Goal: Task Accomplishment & Management: Complete application form

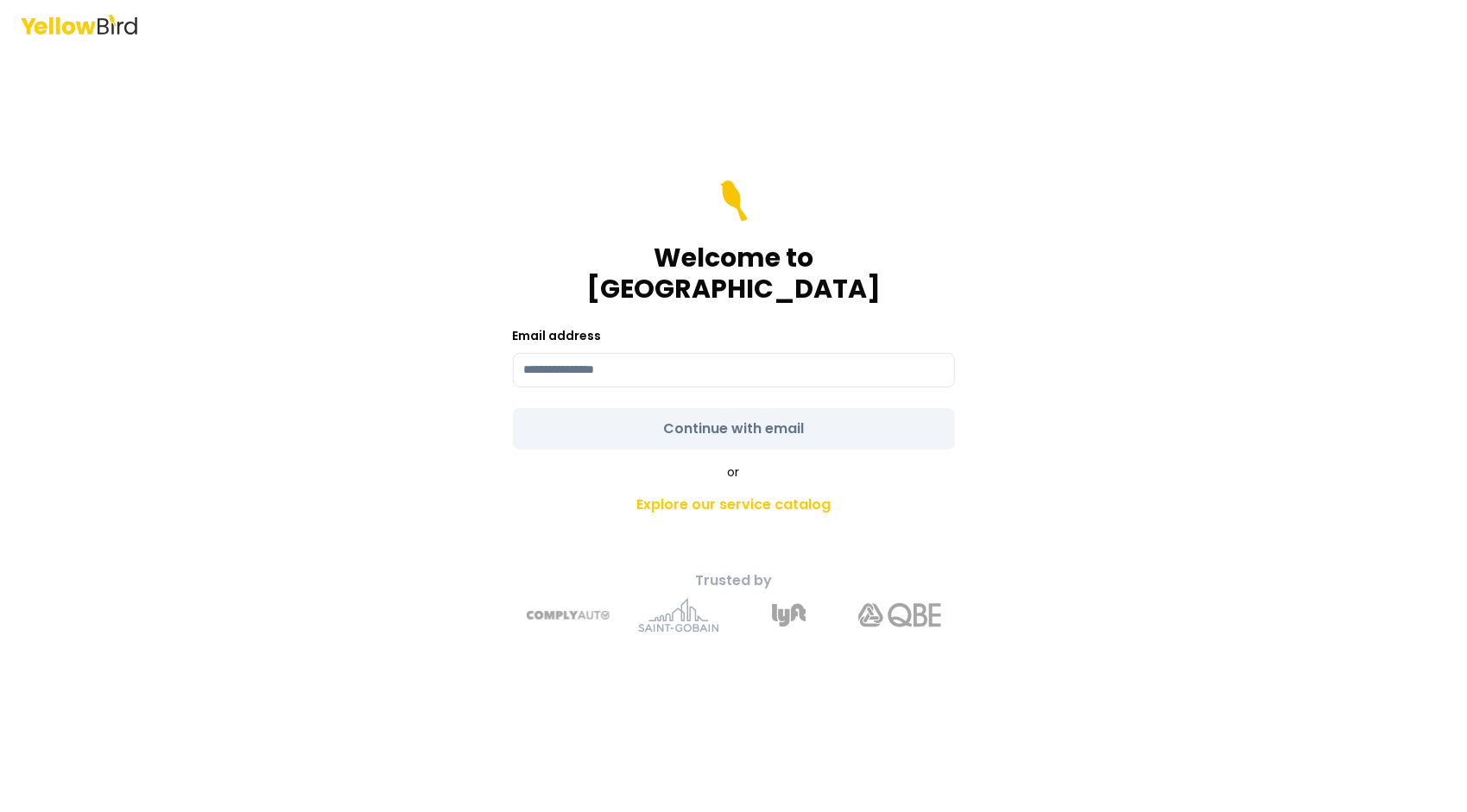
click at [687, 353] on input at bounding box center [734, 370] width 442 height 35
click at [800, 363] on input "**********" at bounding box center [734, 370] width 442 height 35
type input "**********"
click at [672, 410] on form "**********" at bounding box center [734, 315] width 442 height 270
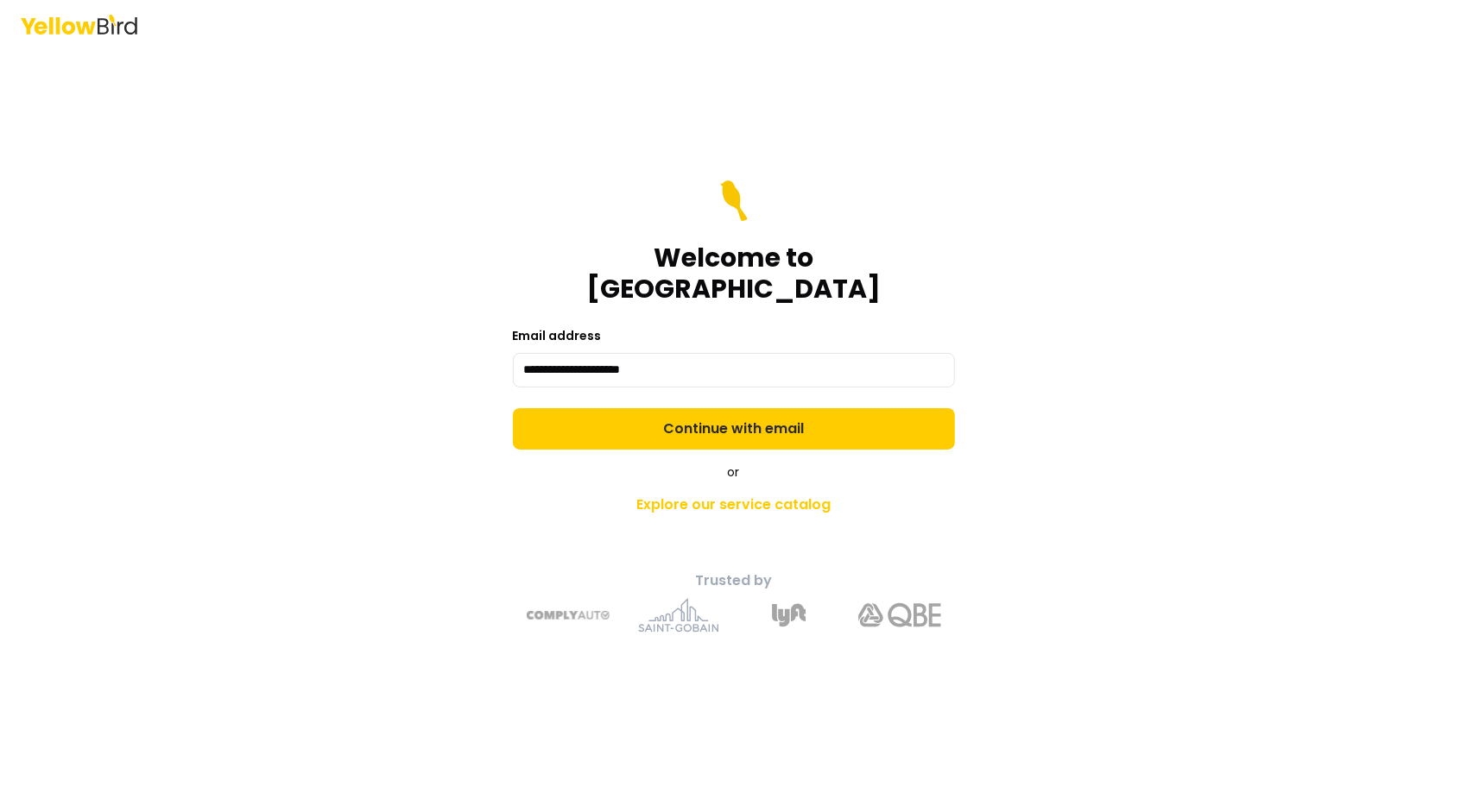
click at [672, 410] on button "Continue with email" at bounding box center [734, 429] width 442 height 41
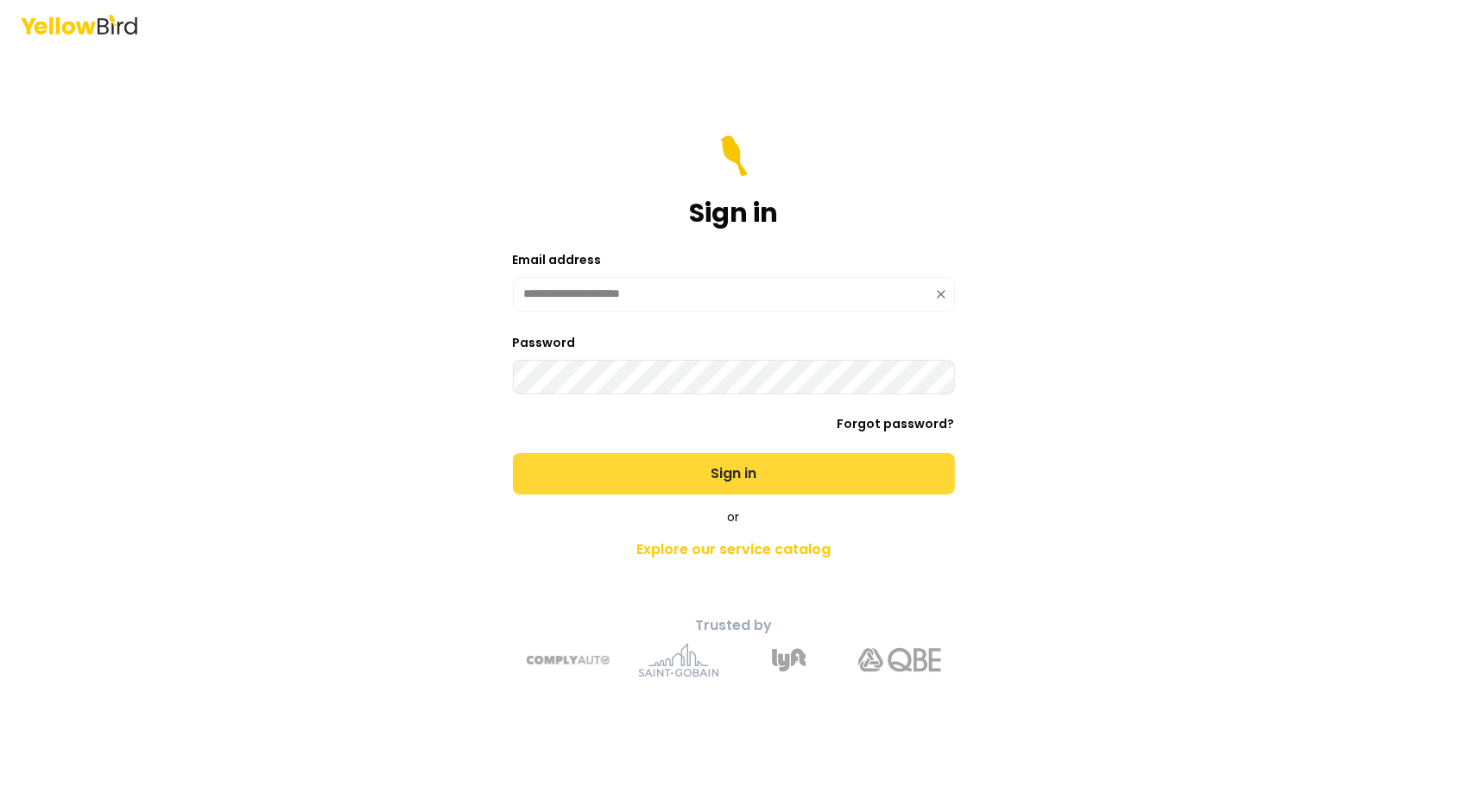
click at [646, 489] on button "Sign in" at bounding box center [734, 474] width 442 height 41
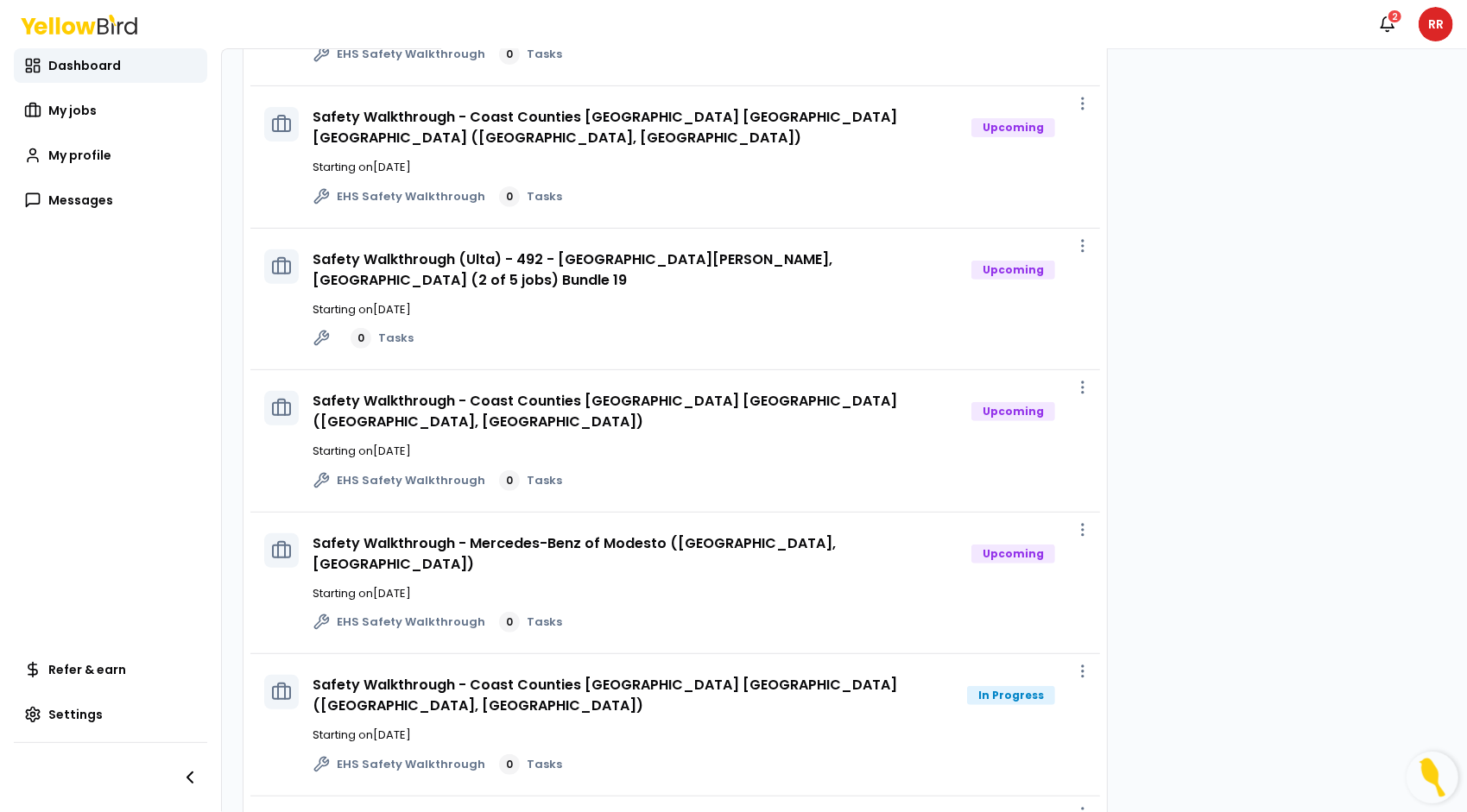
scroll to position [413, 0]
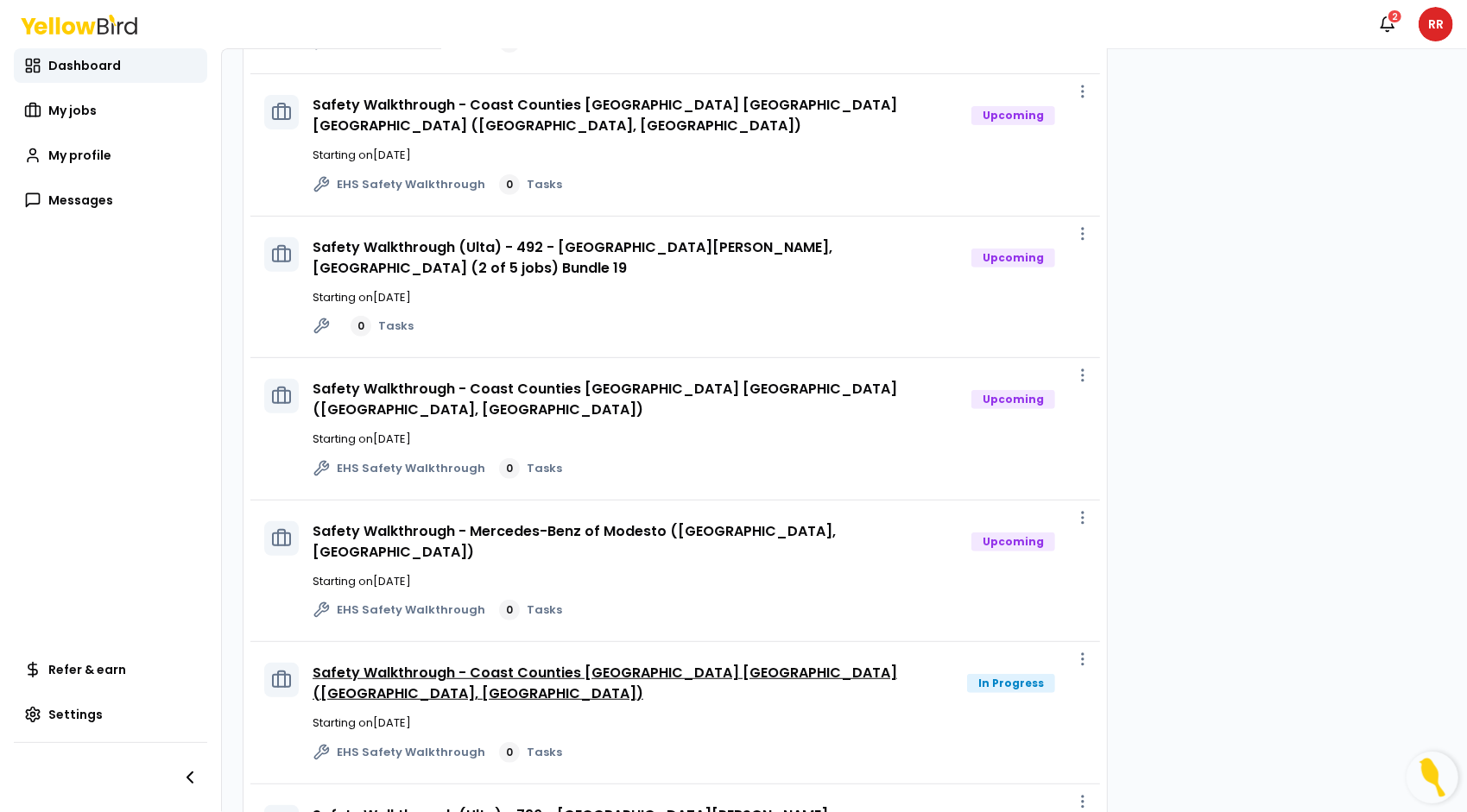
click at [620, 663] on link "Safety Walkthrough - Coast Counties [GEOGRAPHIC_DATA] [GEOGRAPHIC_DATA] ([GEOGR…" at bounding box center [605, 682] width 585 height 40
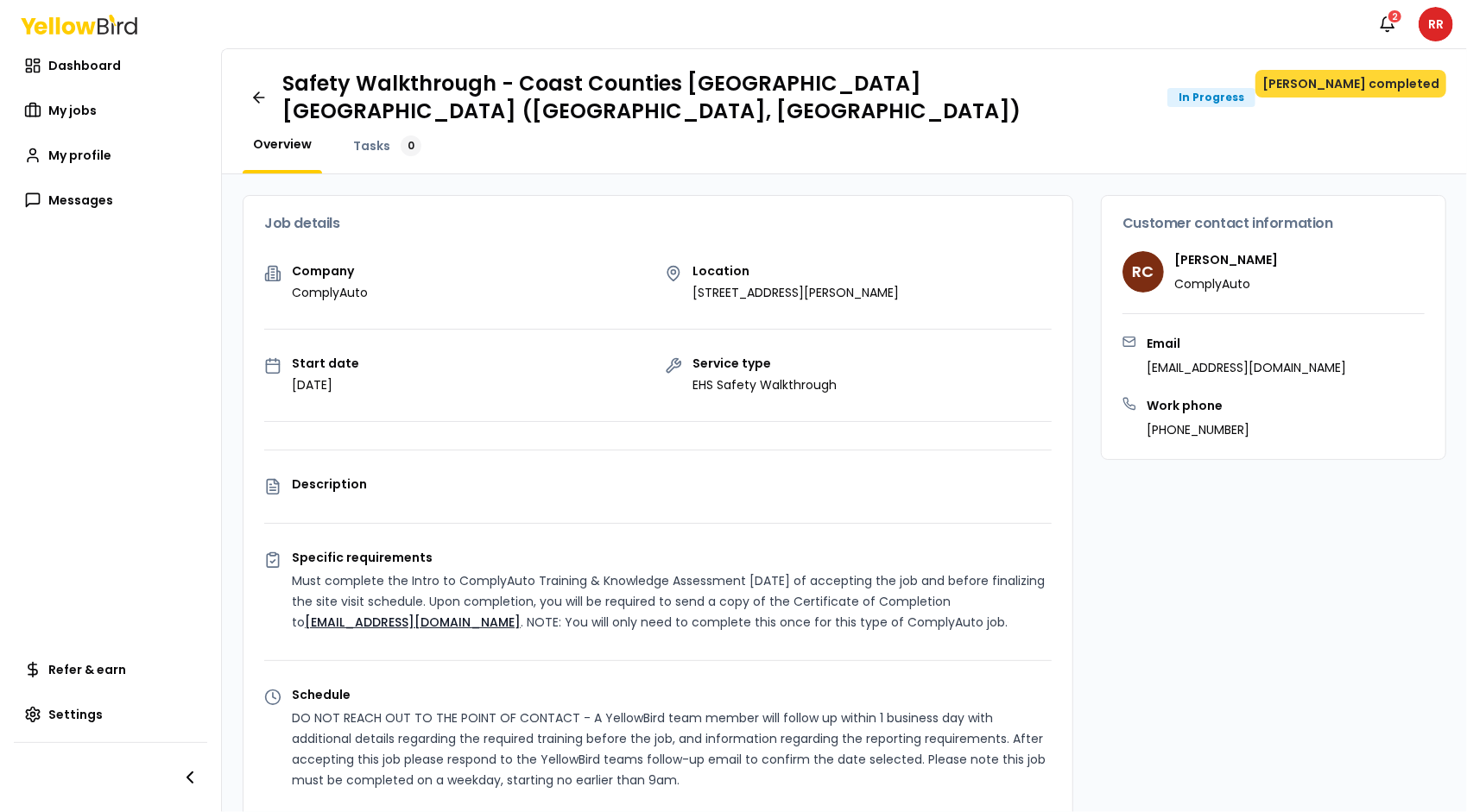
click at [1368, 84] on button "[PERSON_NAME] completed" at bounding box center [1350, 83] width 191 height 27
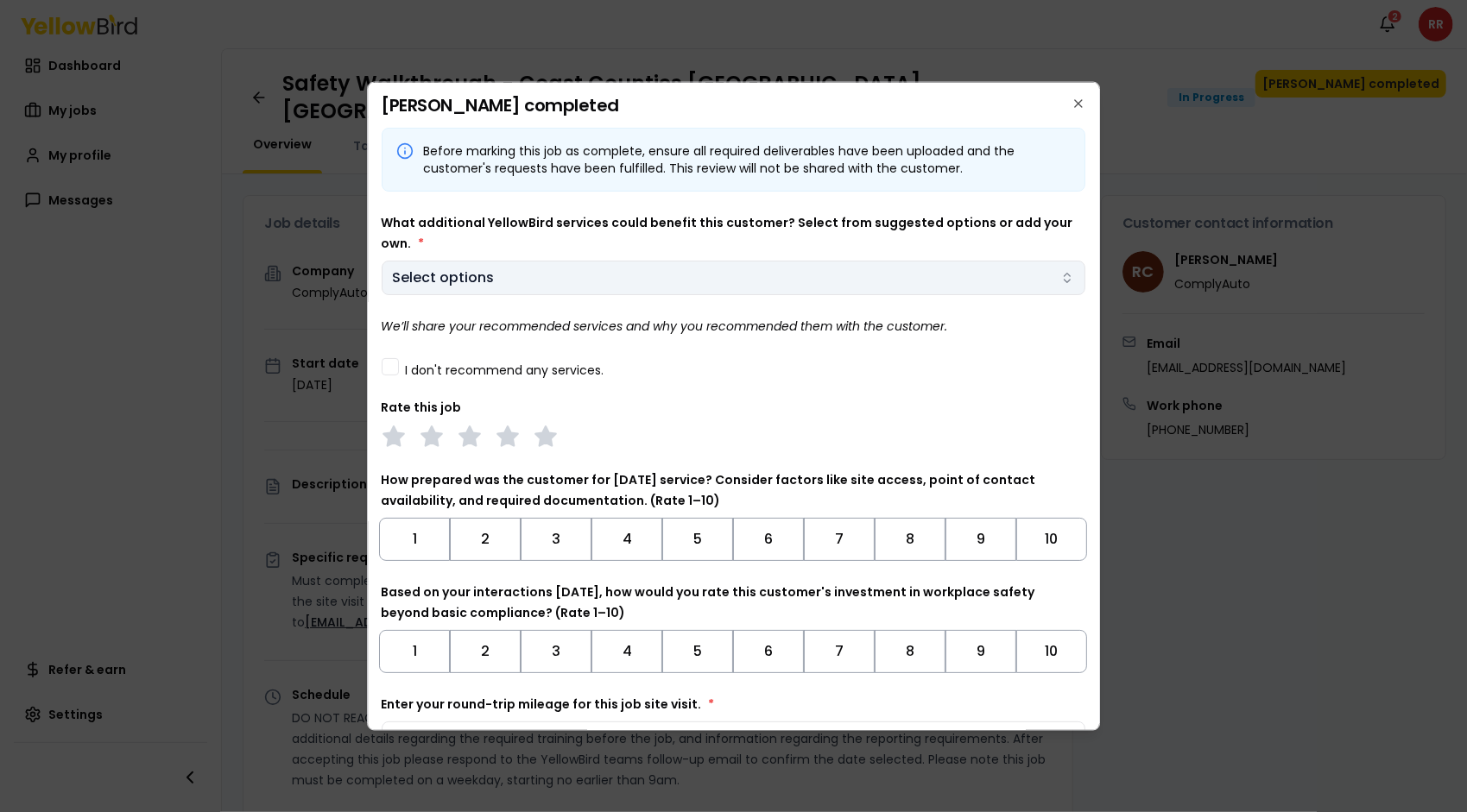
click at [605, 259] on body "Notifications 2 RR Dashboard My jobs My profile Messages Refer & earn Settings …" at bounding box center [734, 406] width 1467 height 812
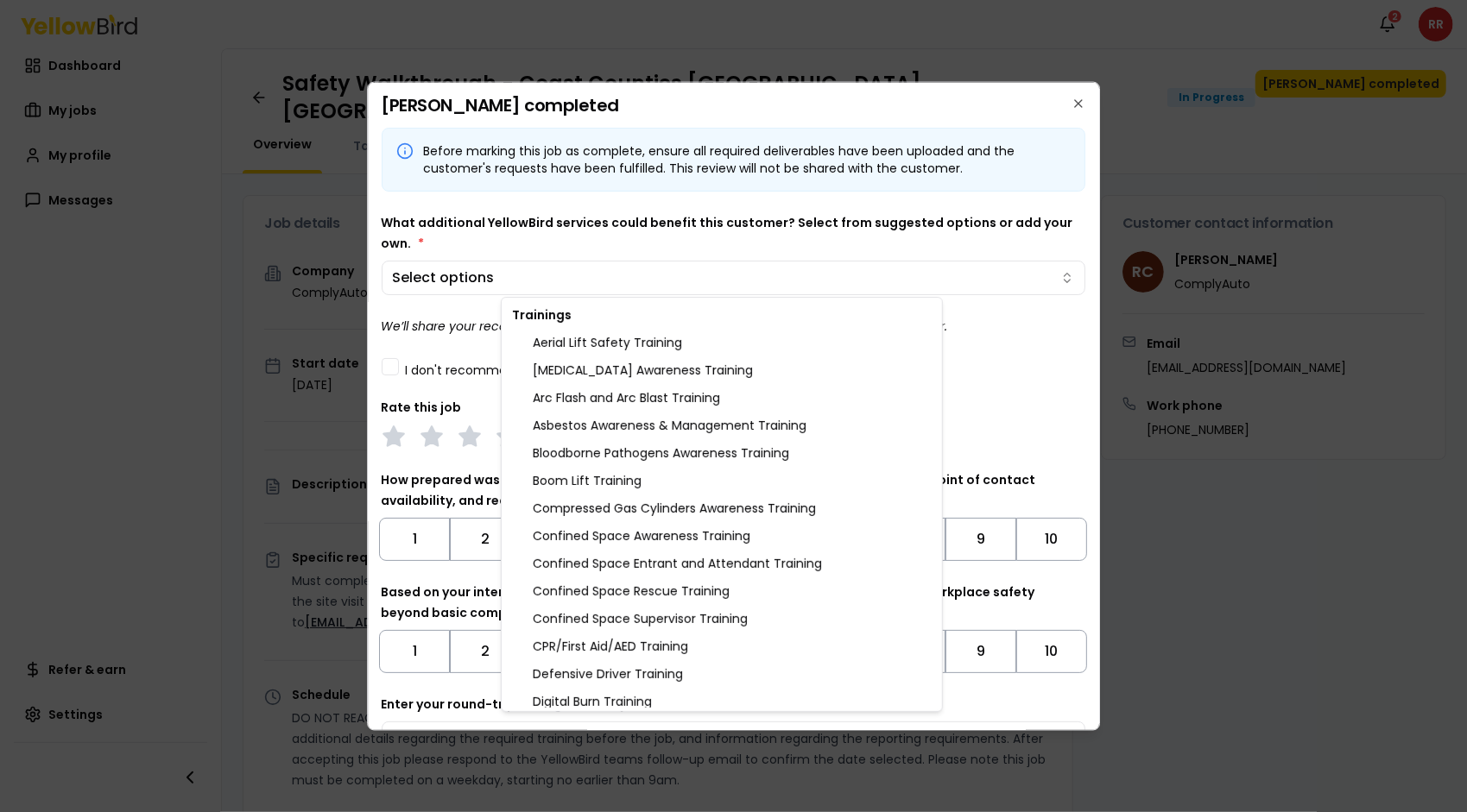
click at [557, 286] on body "Notifications 2 RR Dashboard My jobs My profile Messages Refer & earn Settings …" at bounding box center [734, 406] width 1467 height 812
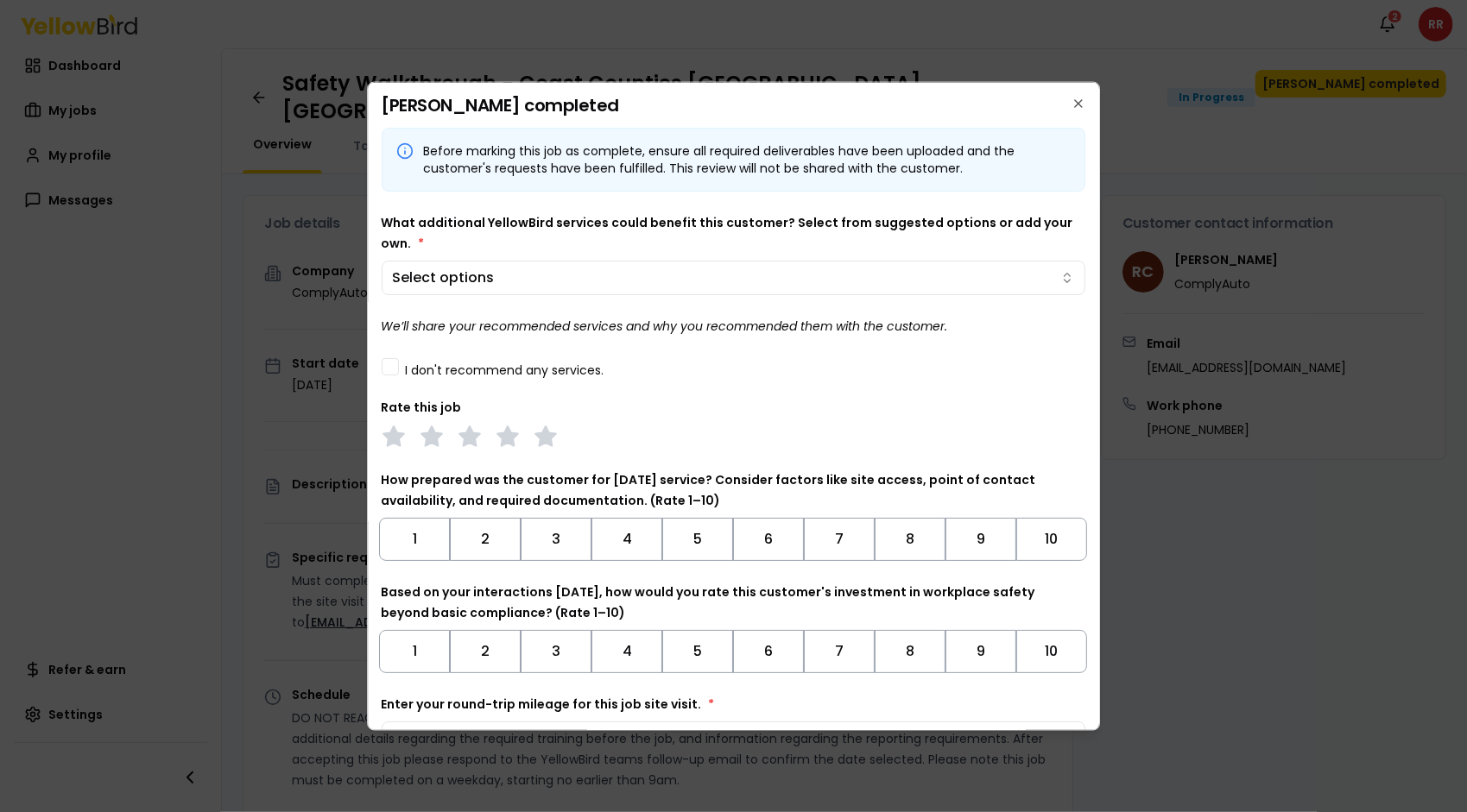
click at [533, 237] on div "What additional YellowBird services could benefit this customer? Select from su…" at bounding box center [734, 253] width 704 height 83
click at [1075, 104] on icon "button" at bounding box center [1078, 102] width 7 height 7
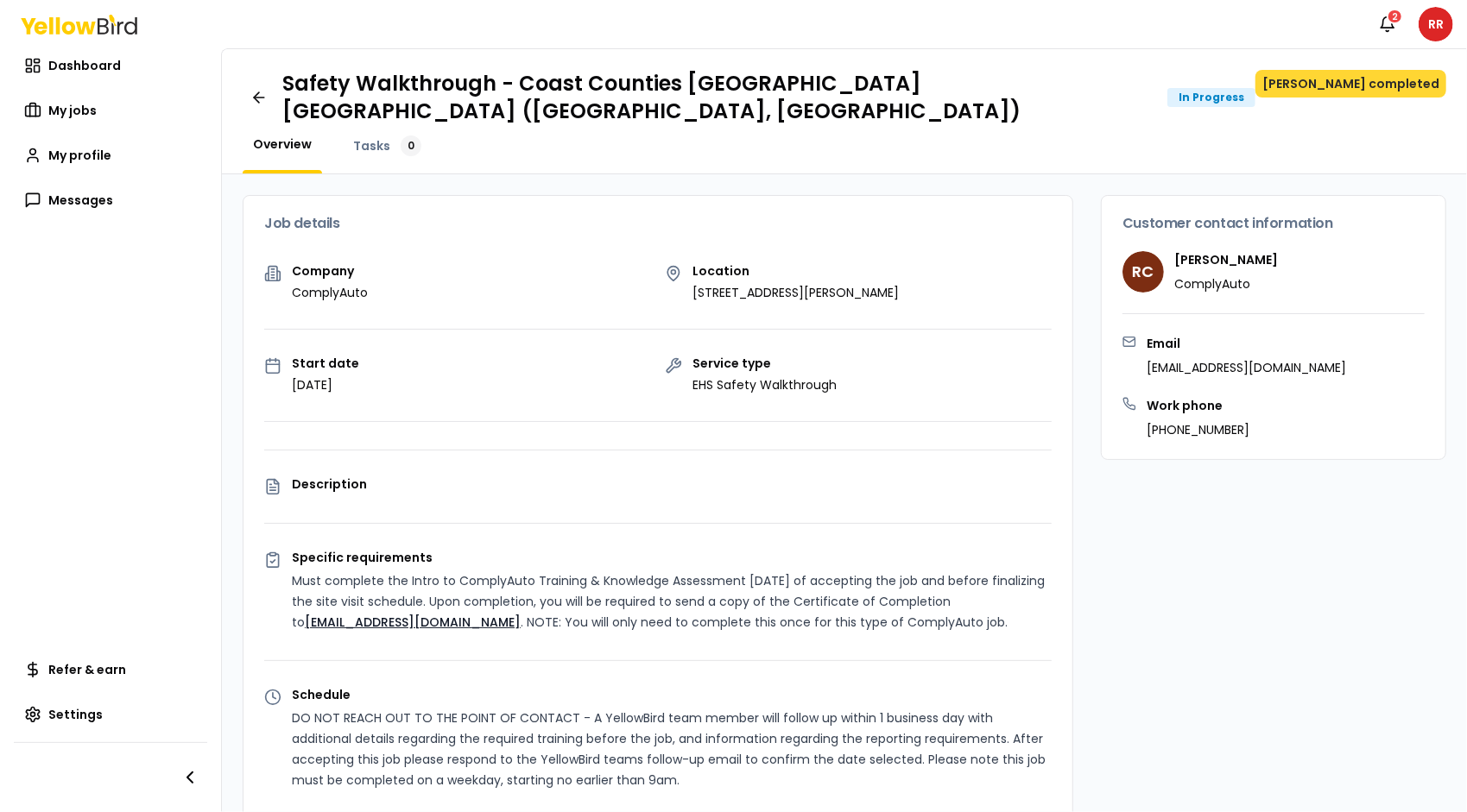
click at [1399, 80] on button "[PERSON_NAME] completed" at bounding box center [1350, 83] width 191 height 27
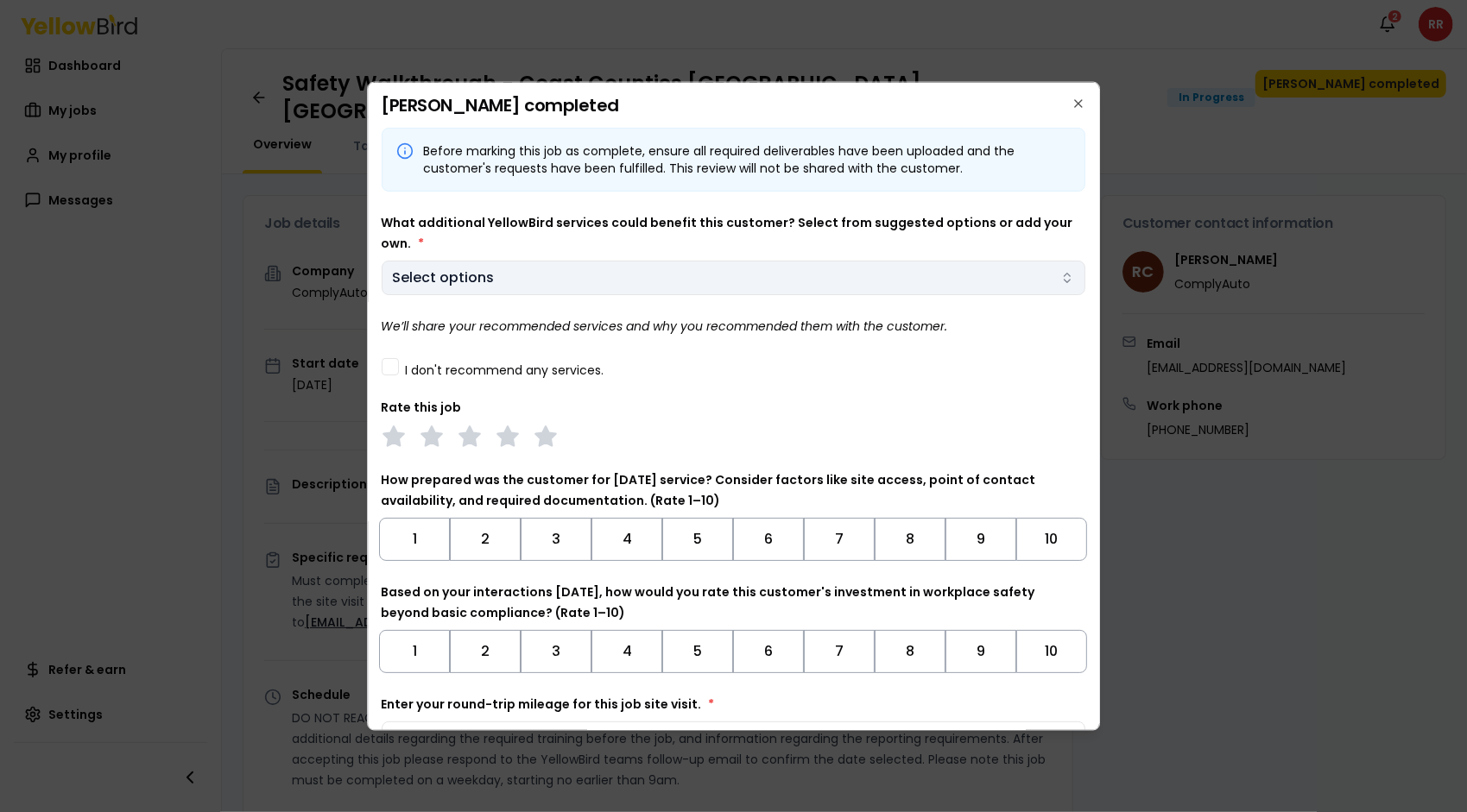
click at [1020, 274] on body "Notifications 2 RR Dashboard My jobs My profile Messages Refer & earn Settings …" at bounding box center [734, 406] width 1467 height 812
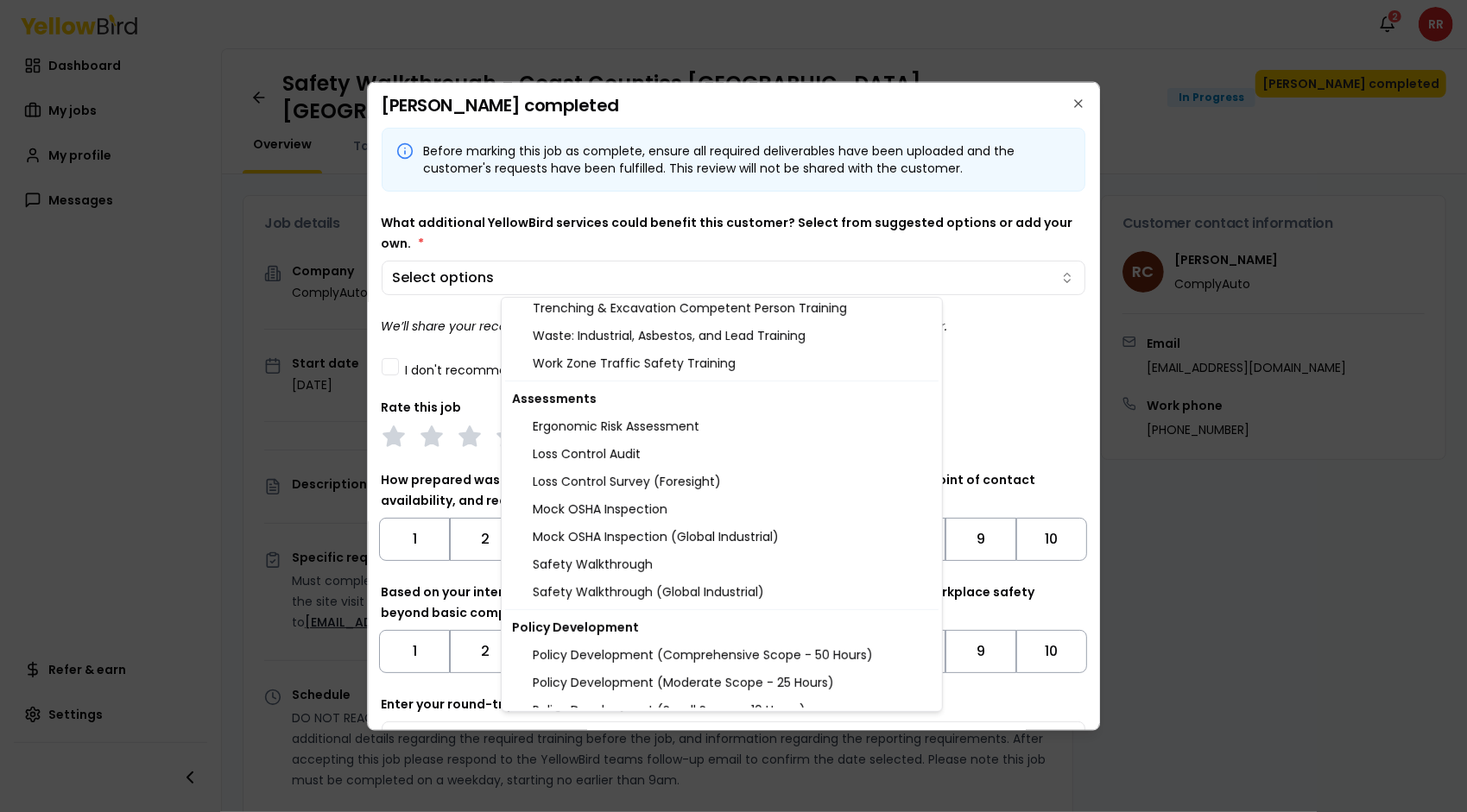
scroll to position [1723, 0]
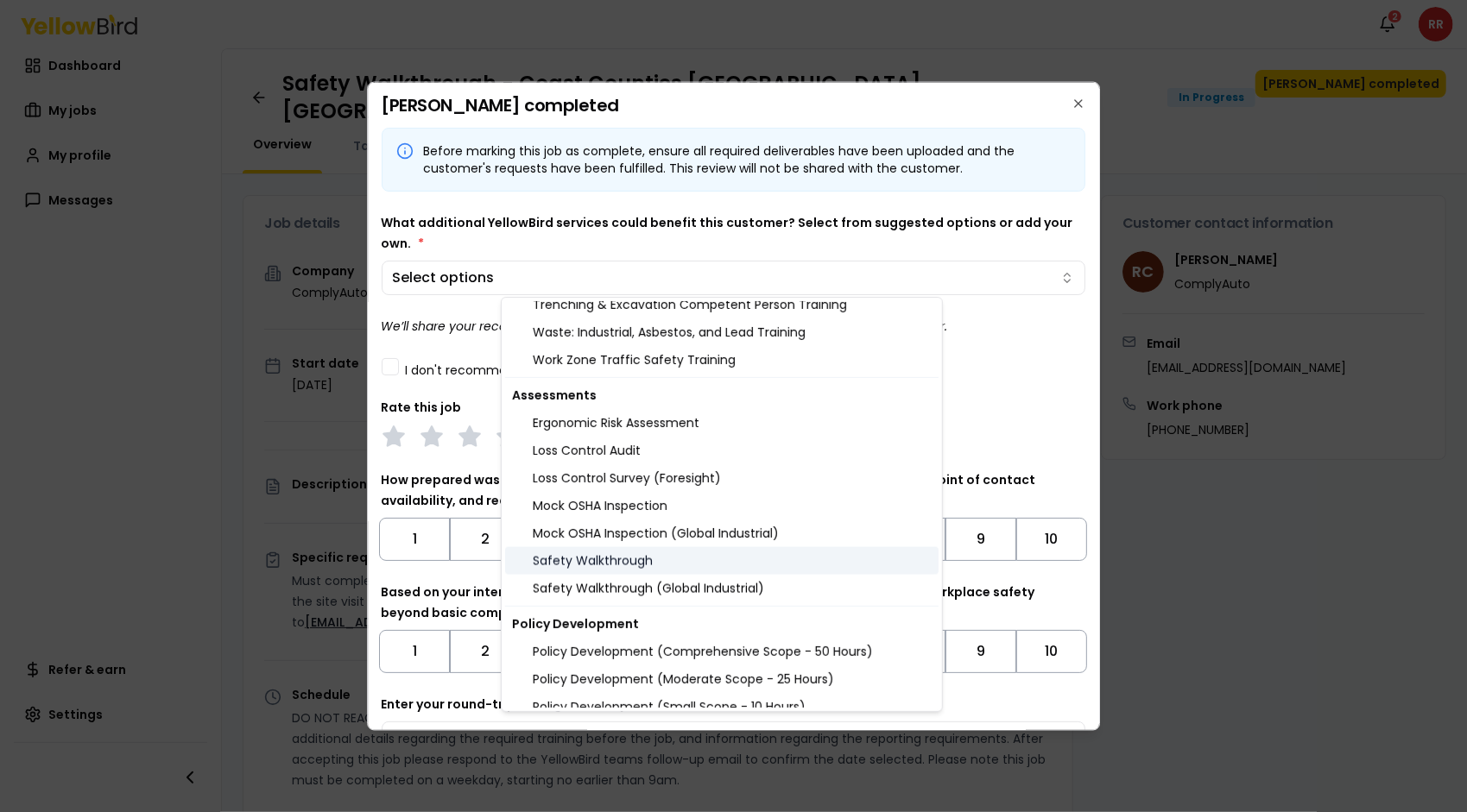
click at [630, 568] on div "Safety Walkthrough" at bounding box center [721, 560] width 434 height 27
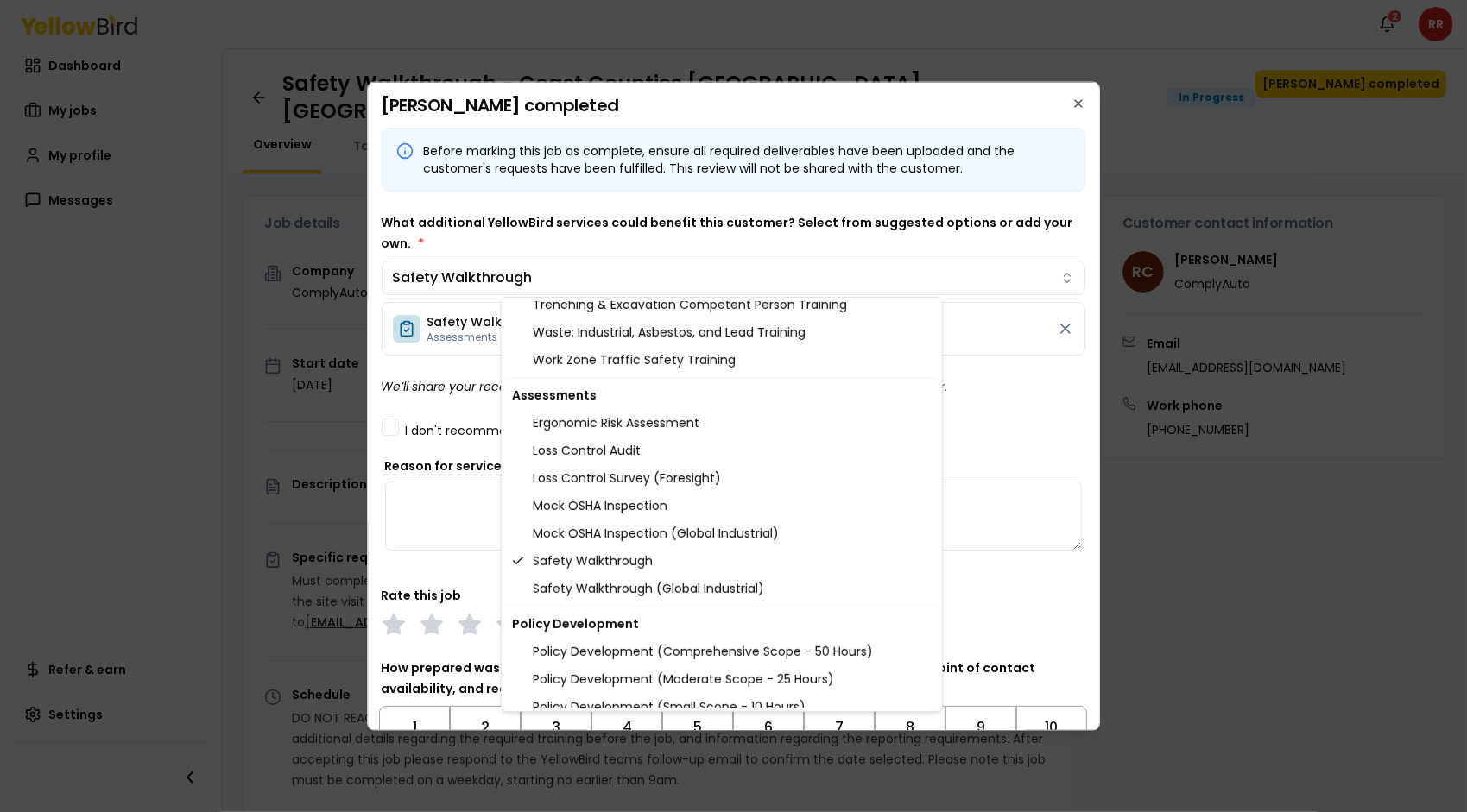
click at [1004, 210] on body "Notifications 2 RR Dashboard My jobs My profile Messages Refer & earn Settings …" at bounding box center [734, 406] width 1467 height 812
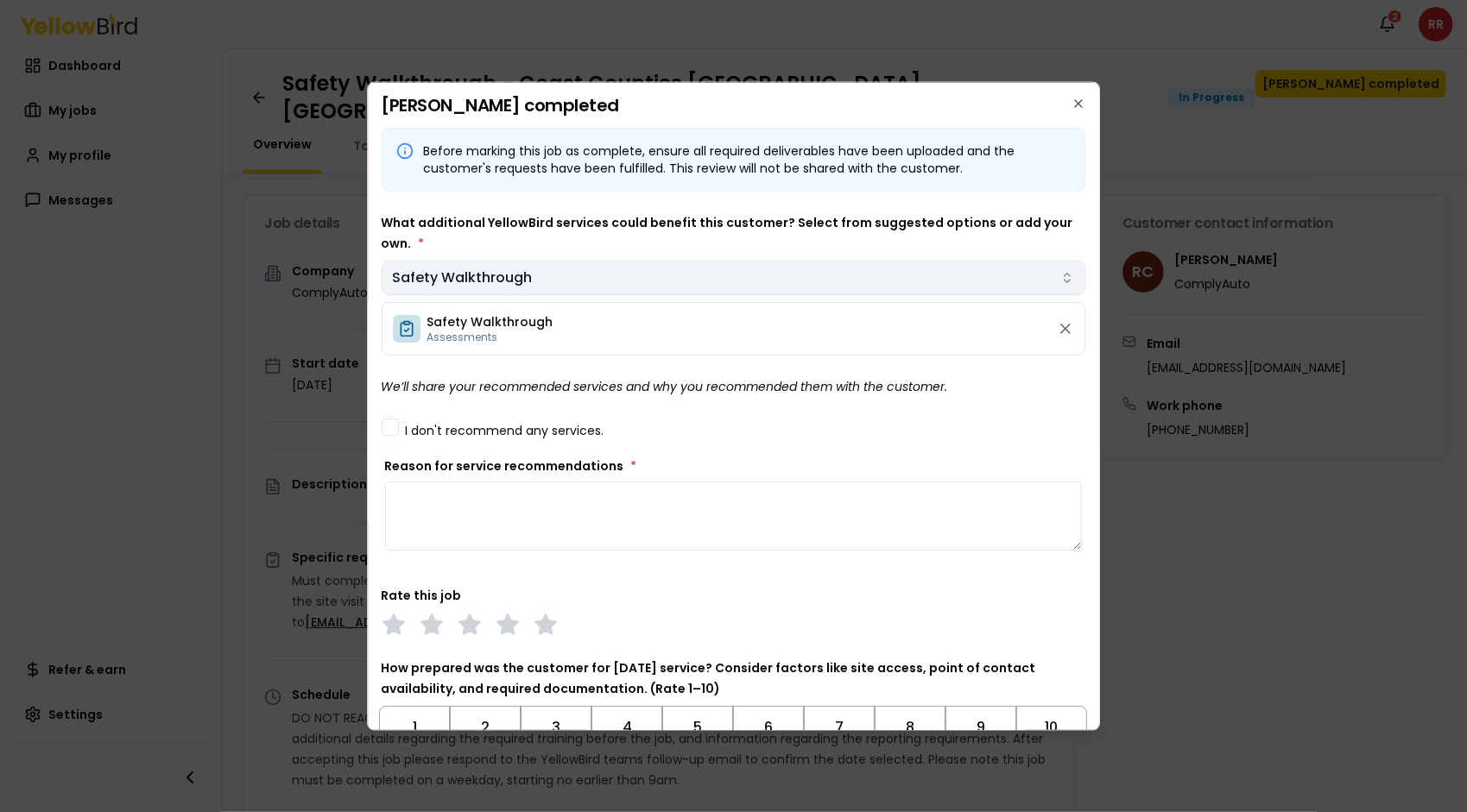
click at [1060, 271] on body "Notifications 2 RR Dashboard My jobs My profile Messages Refer & earn Settings …" at bounding box center [734, 406] width 1467 height 812
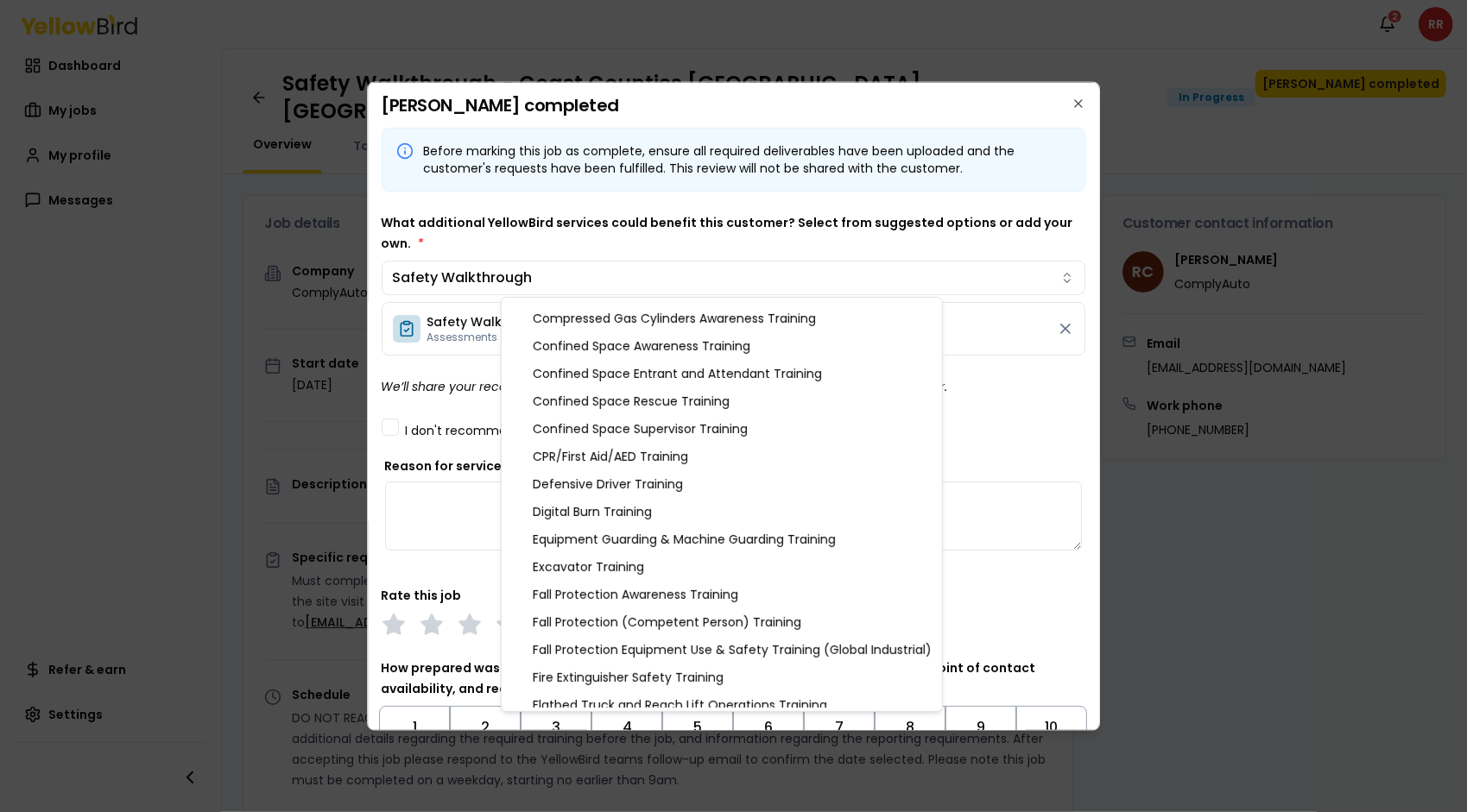
scroll to position [232, 0]
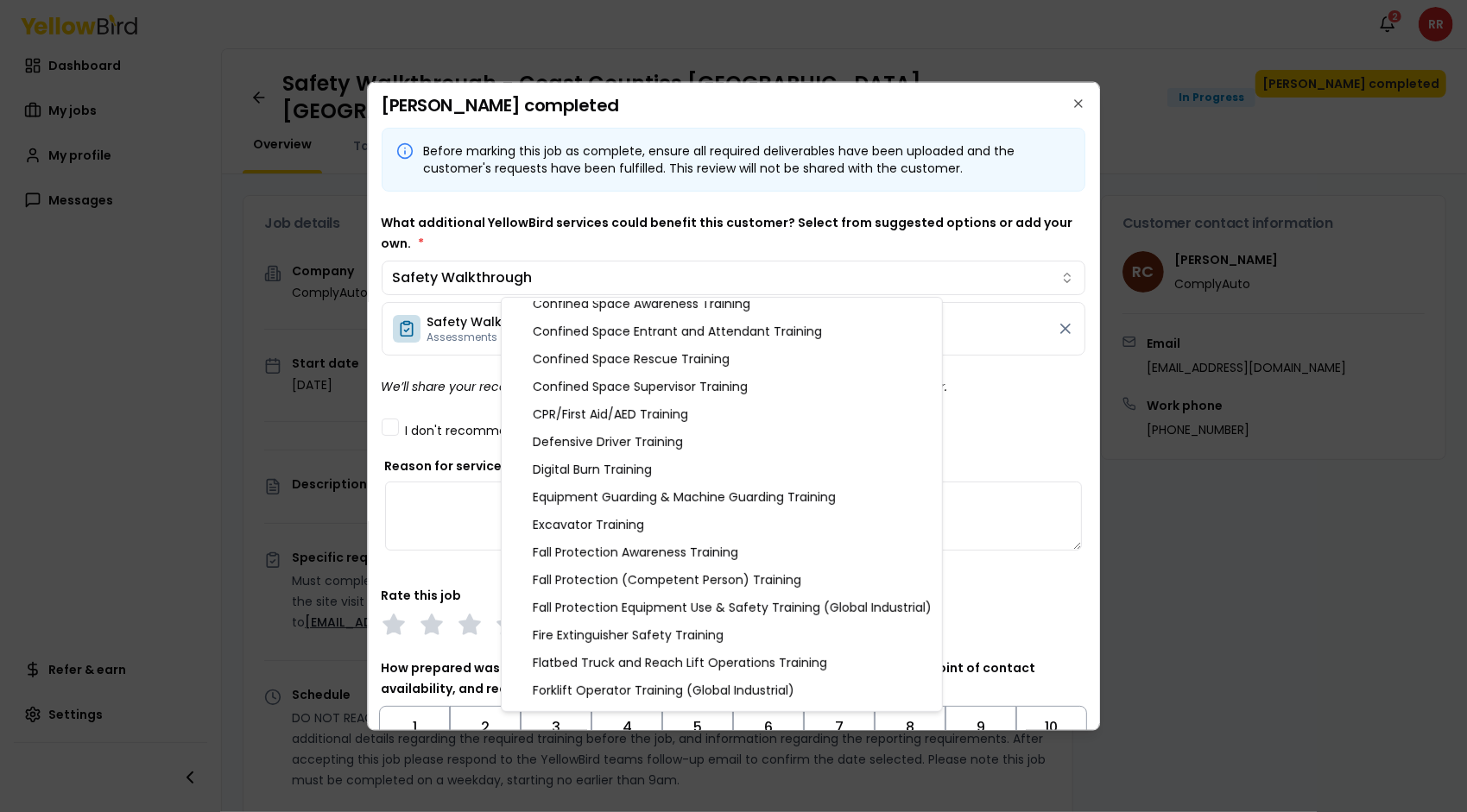
click at [1049, 328] on body "Notifications 2 RR Dashboard My jobs My profile Messages Refer & earn Settings …" at bounding box center [734, 406] width 1467 height 812
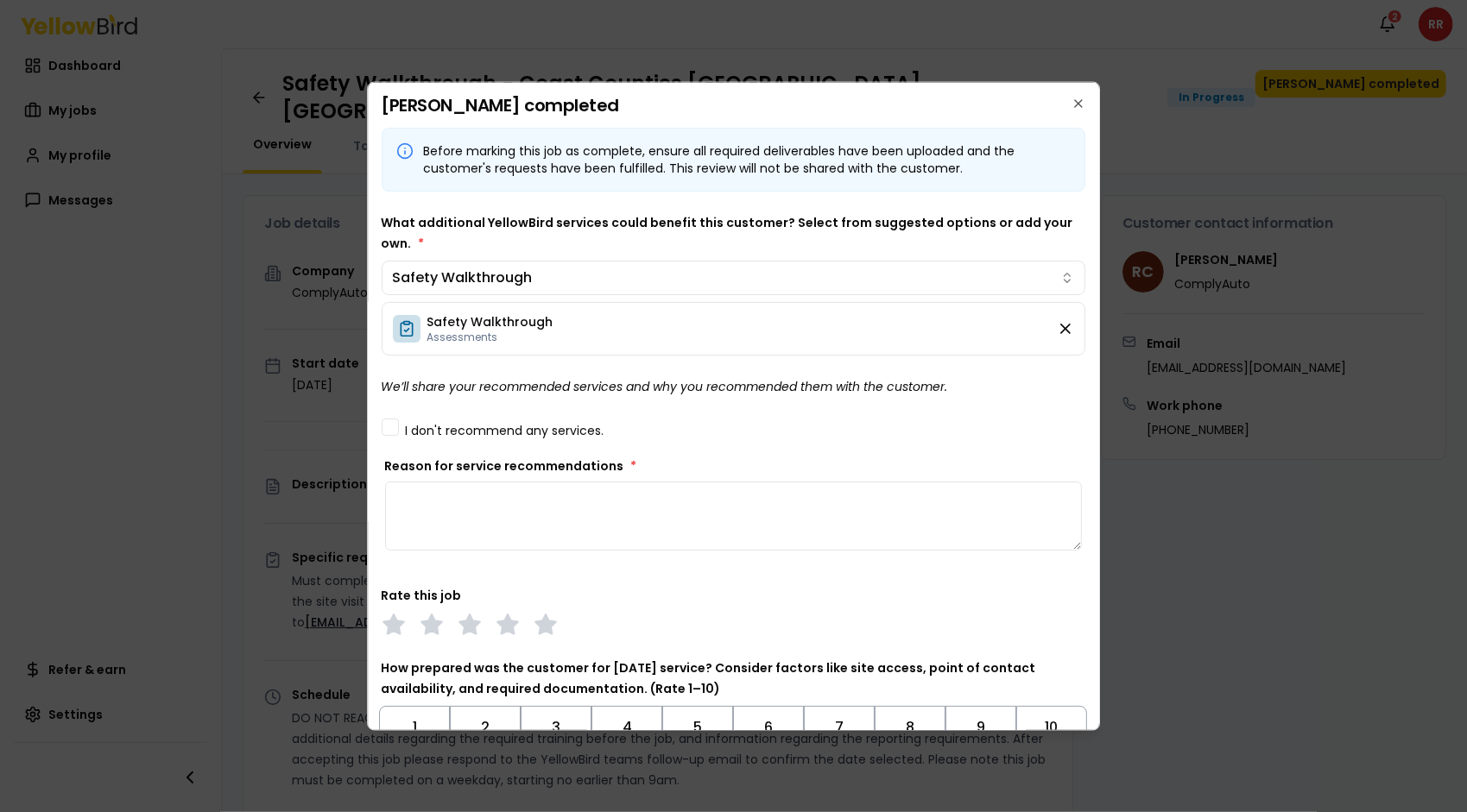
click at [1062, 324] on icon at bounding box center [1065, 327] width 8 height 8
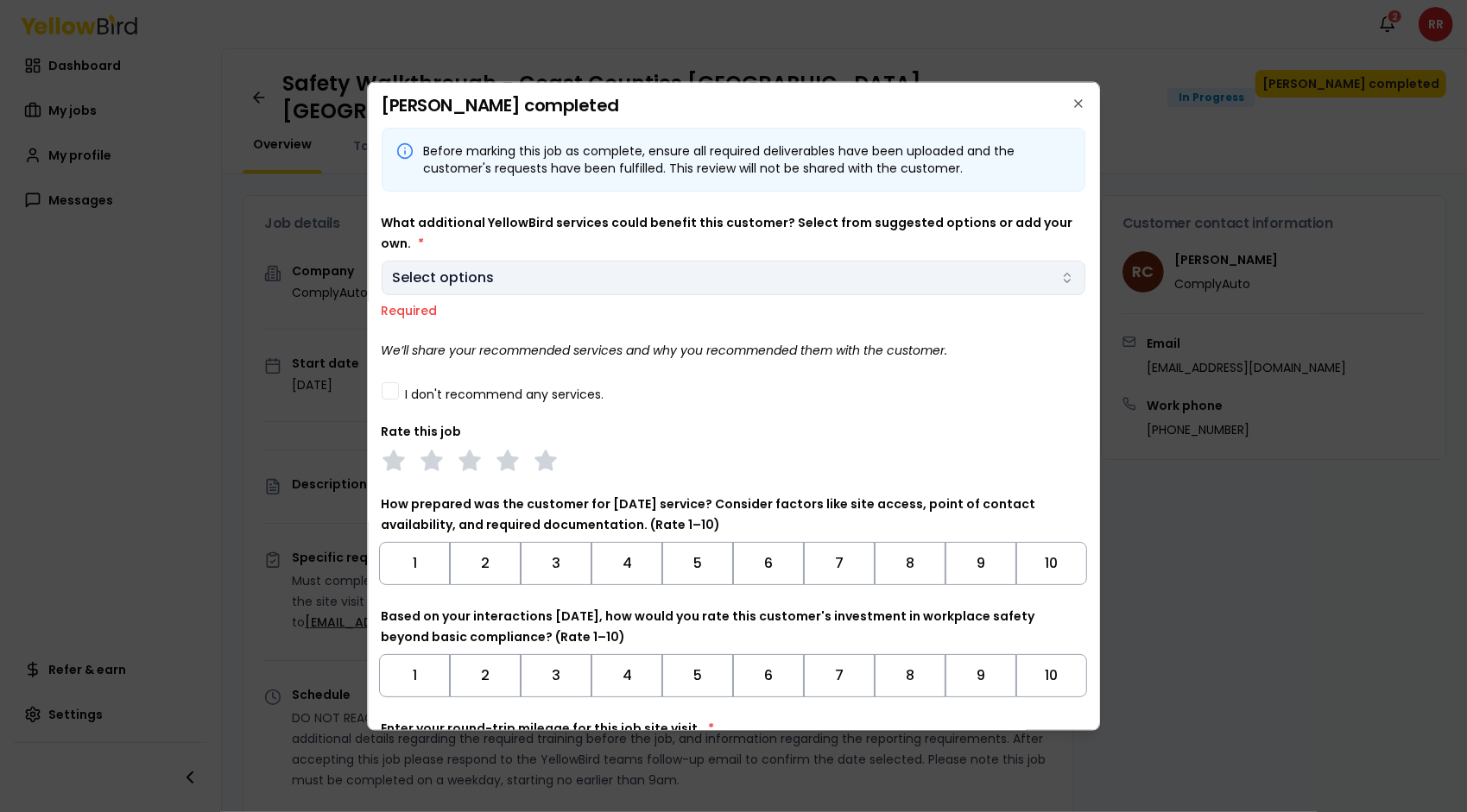
click at [1059, 271] on body "Notifications 2 RR Dashboard My jobs My profile Messages Refer & earn Settings …" at bounding box center [734, 406] width 1467 height 812
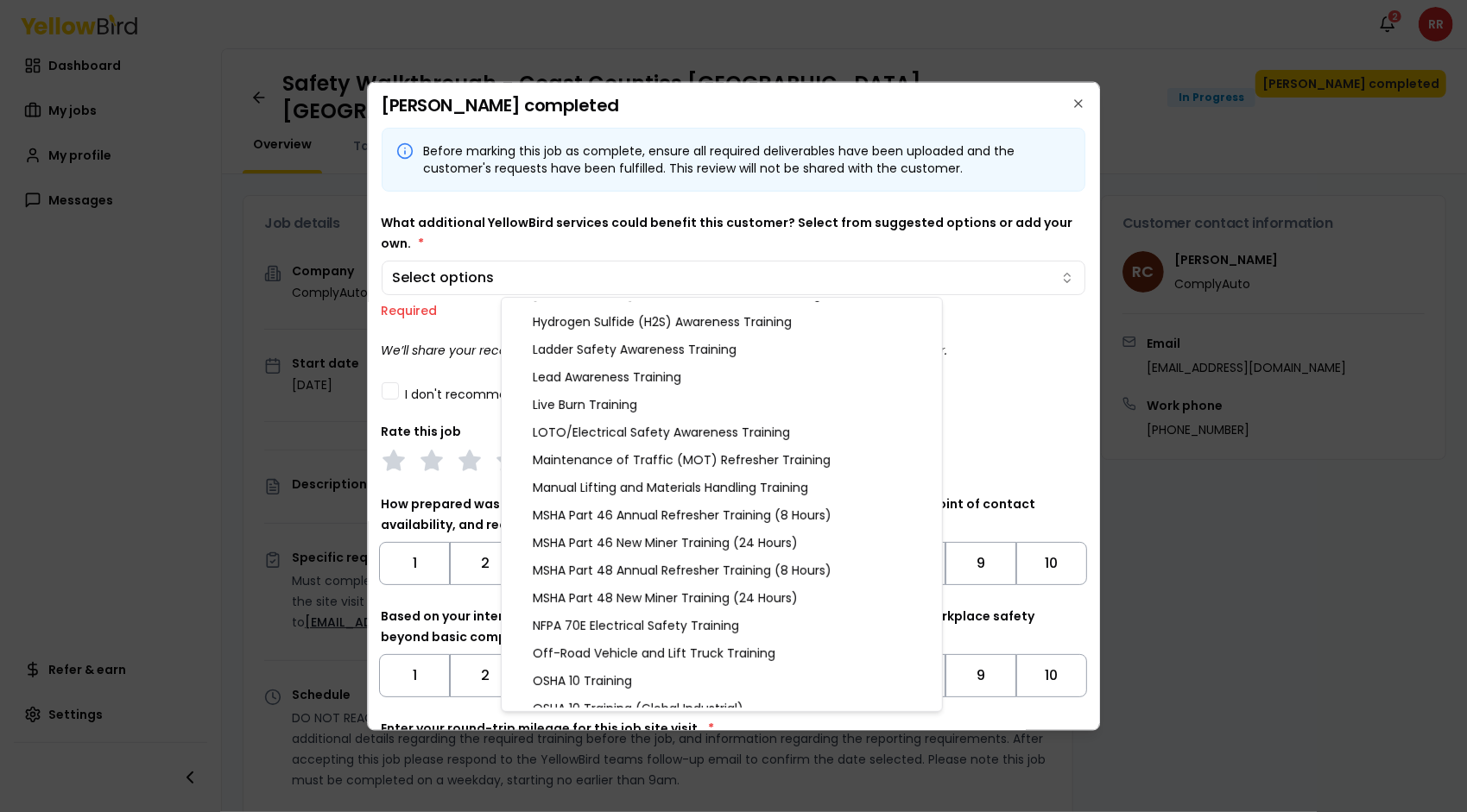
scroll to position [1799, 0]
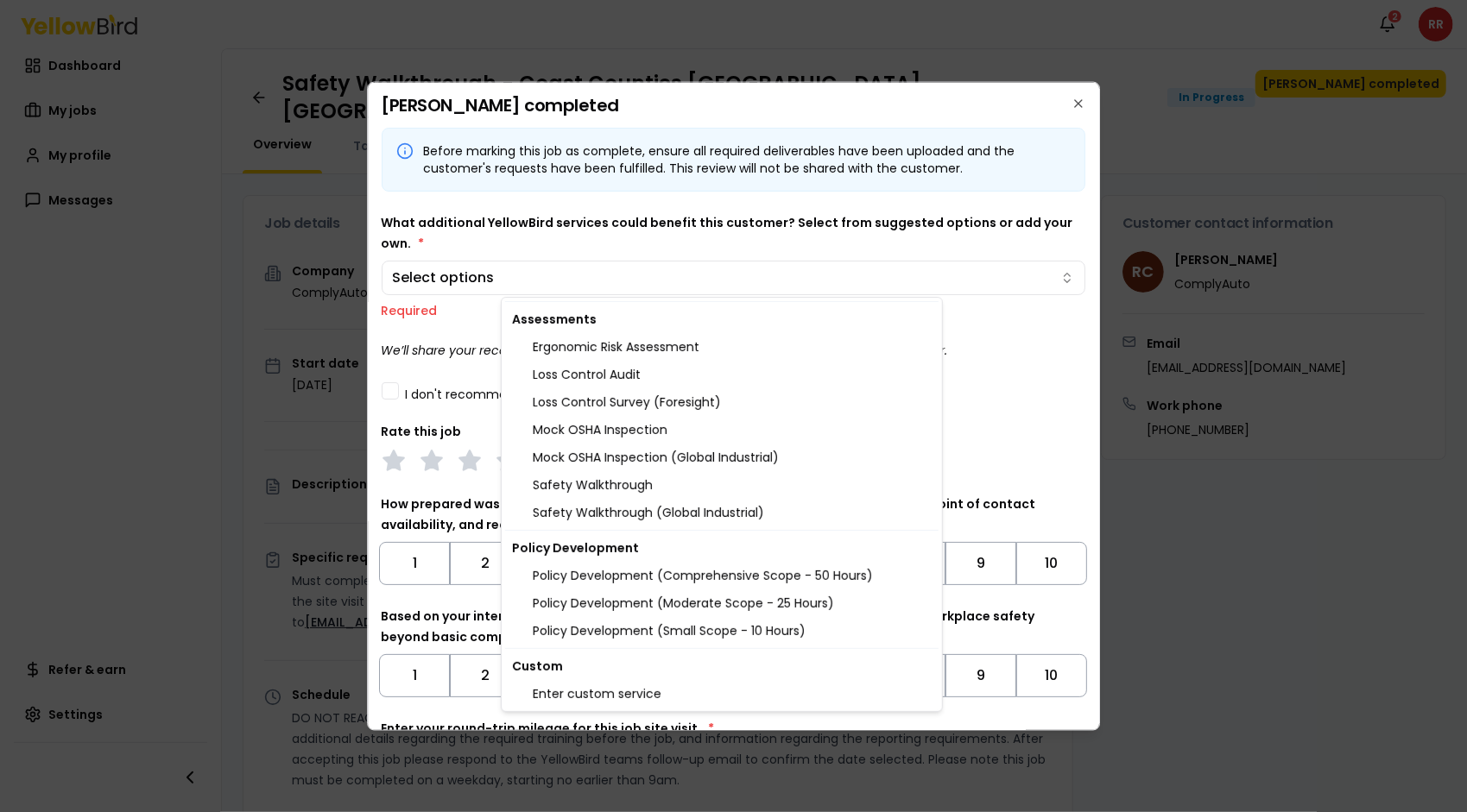
click at [712, 679] on div "Custom" at bounding box center [721, 665] width 434 height 27
click at [694, 691] on div "Enter custom service" at bounding box center [721, 694] width 434 height 27
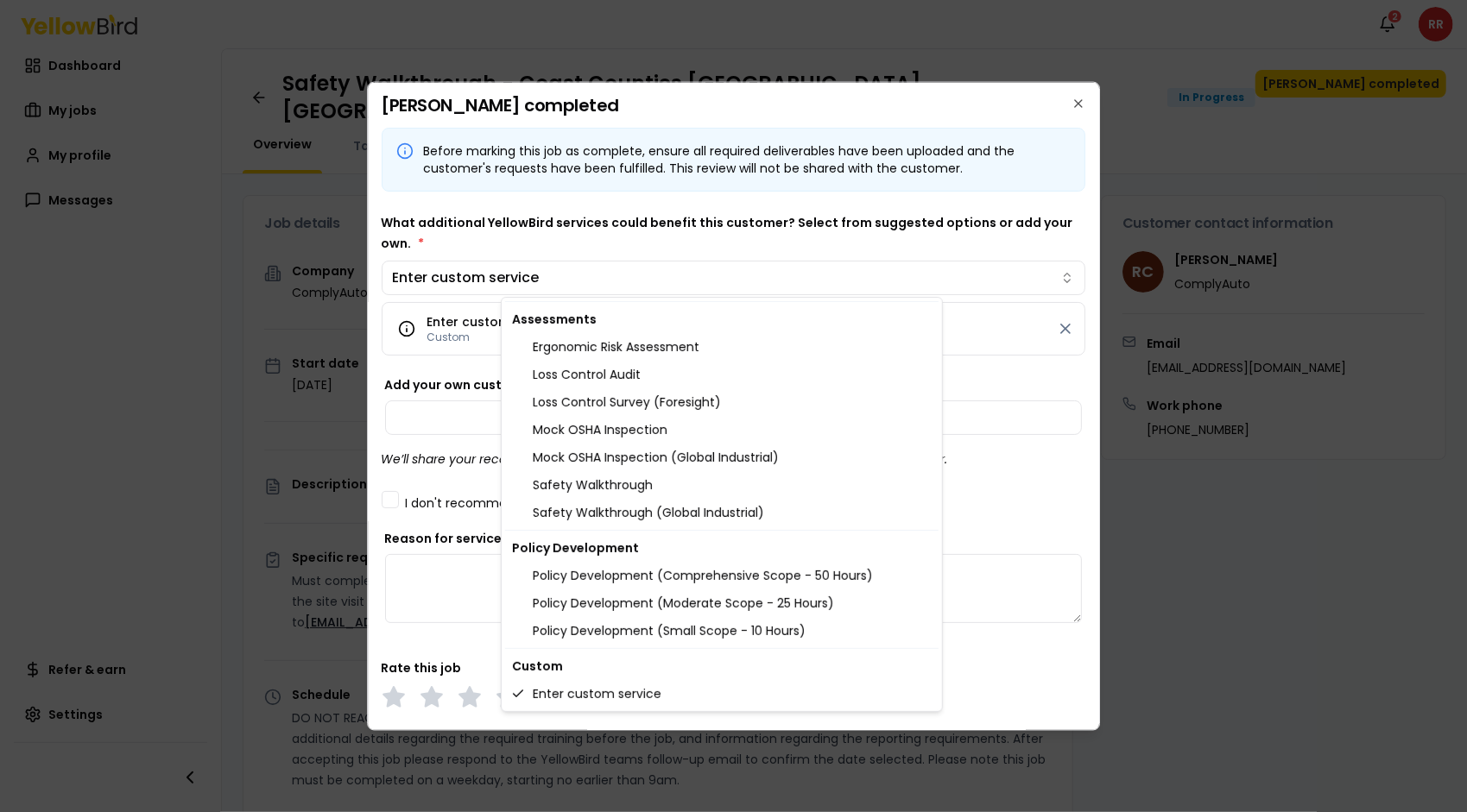
click at [450, 427] on body "Notifications 2 RR Dashboard My jobs My profile Messages Refer & earn Settings …" at bounding box center [734, 406] width 1467 height 812
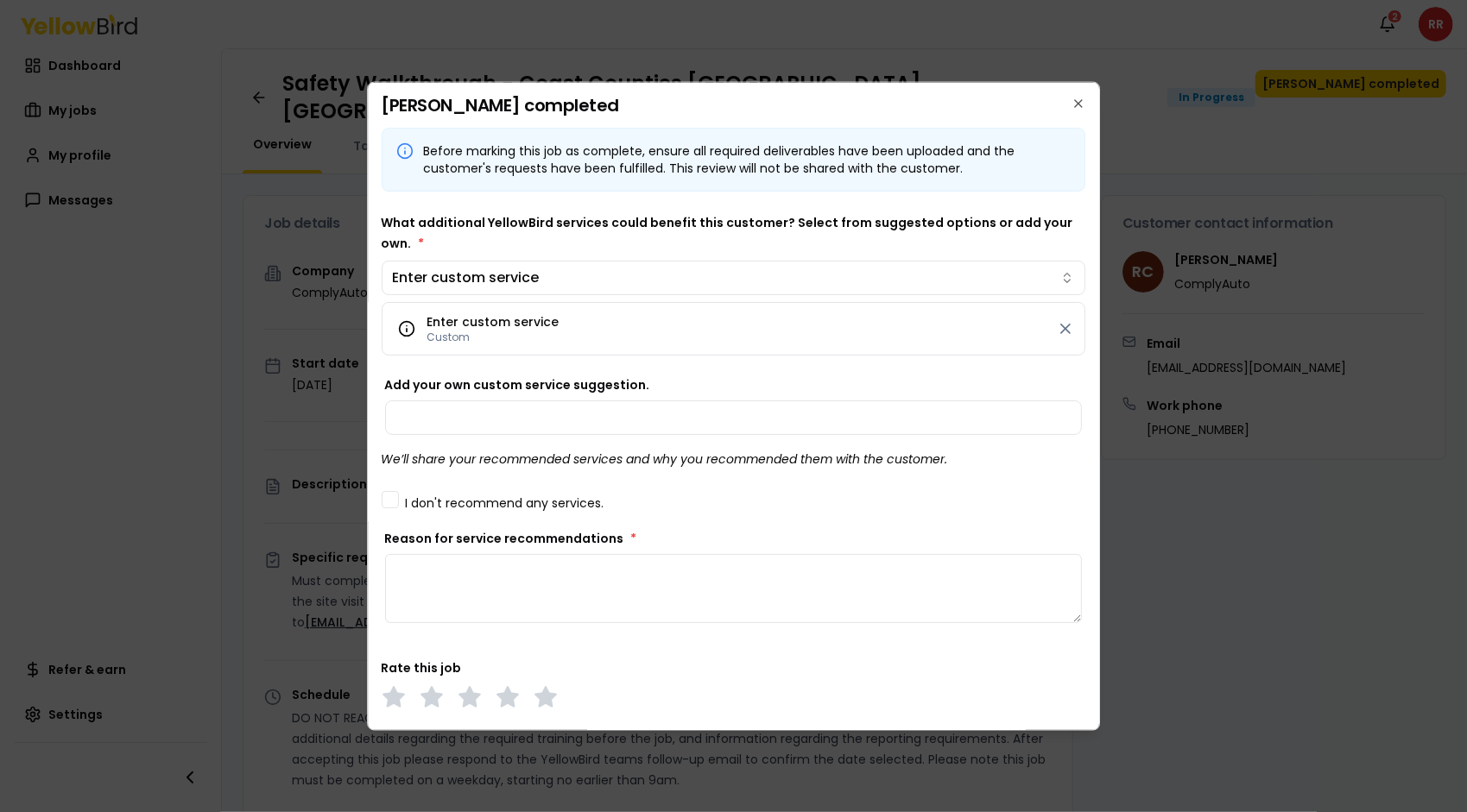
click at [450, 427] on input "Add your own custom service suggestion." at bounding box center [734, 416] width 698 height 35
type input "**********"
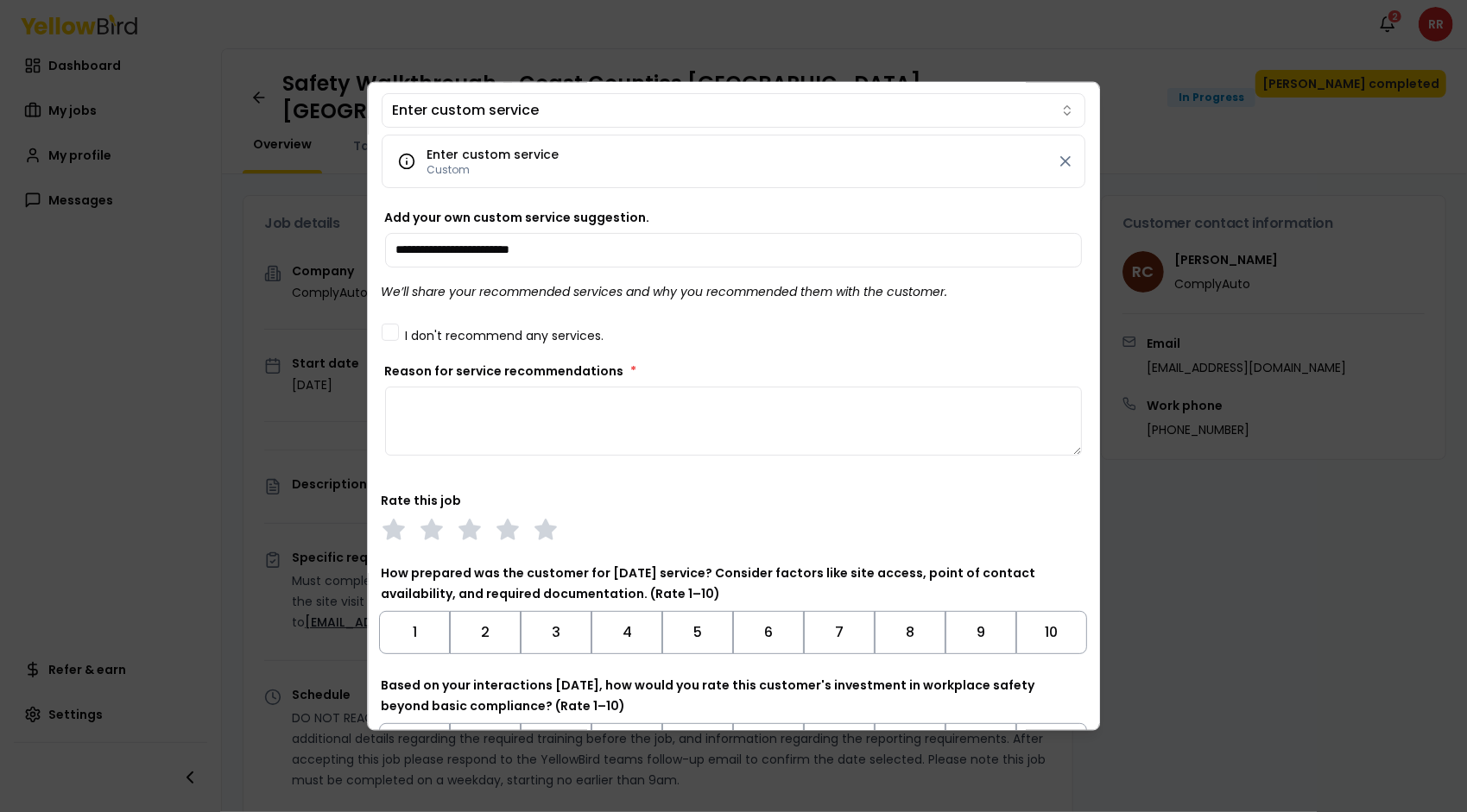
scroll to position [169, 0]
click at [545, 415] on textarea "Reason for service recommendations *" at bounding box center [734, 418] width 698 height 69
click at [545, 415] on textarea "**********" at bounding box center [728, 418] width 685 height 69
click at [554, 387] on textarea "**********" at bounding box center [728, 418] width 685 height 69
type textarea "*"
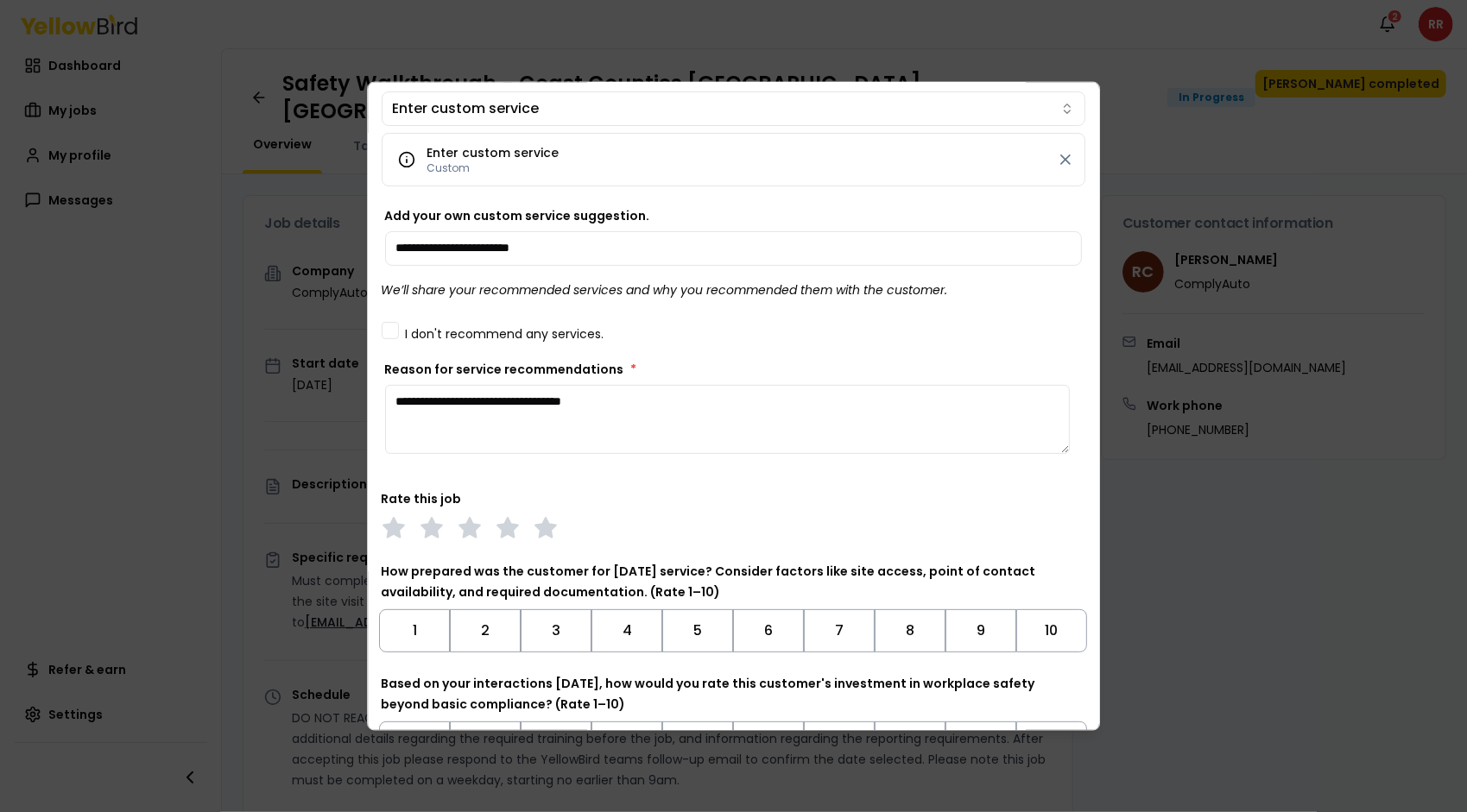
type textarea "**********"
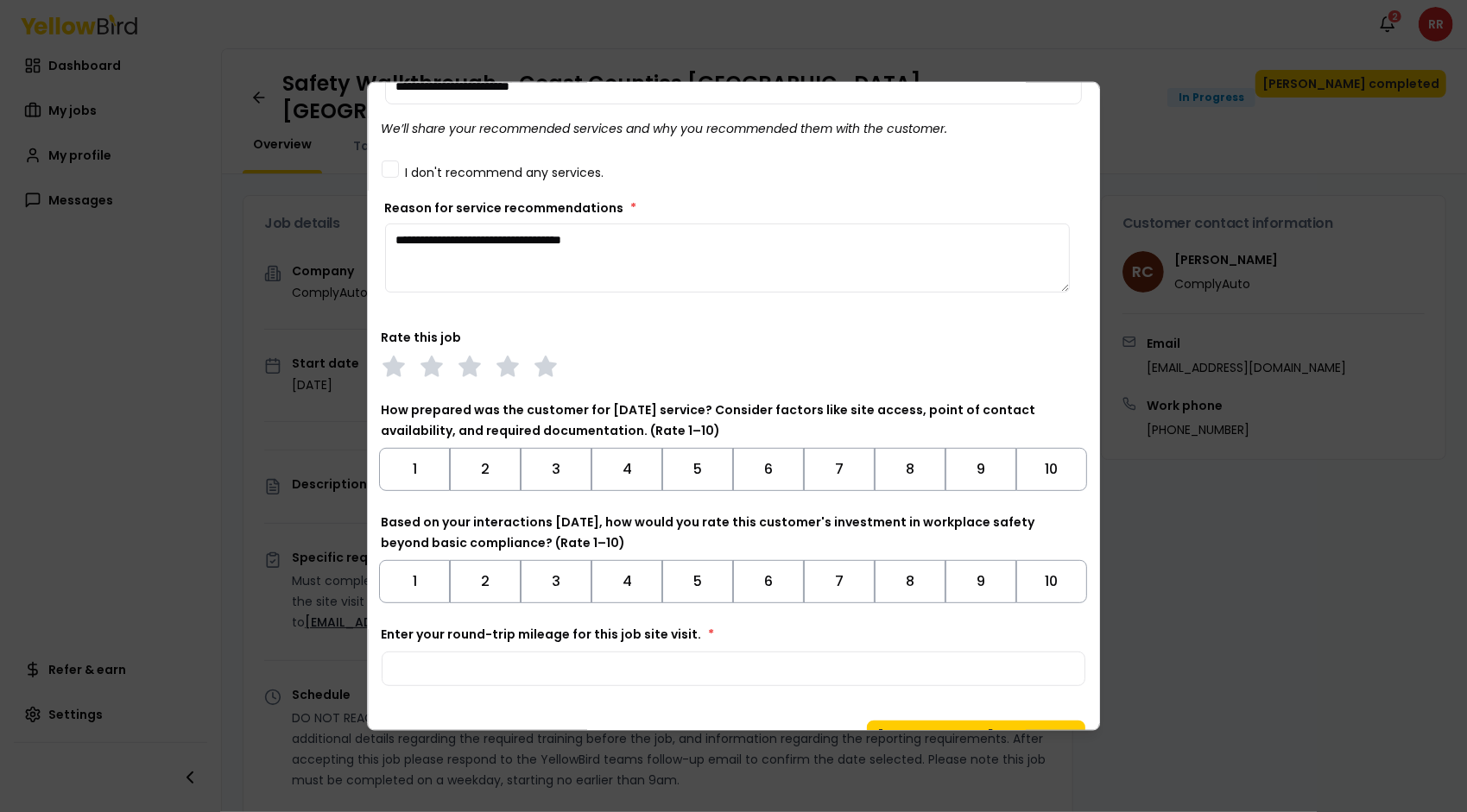
scroll to position [365, 0]
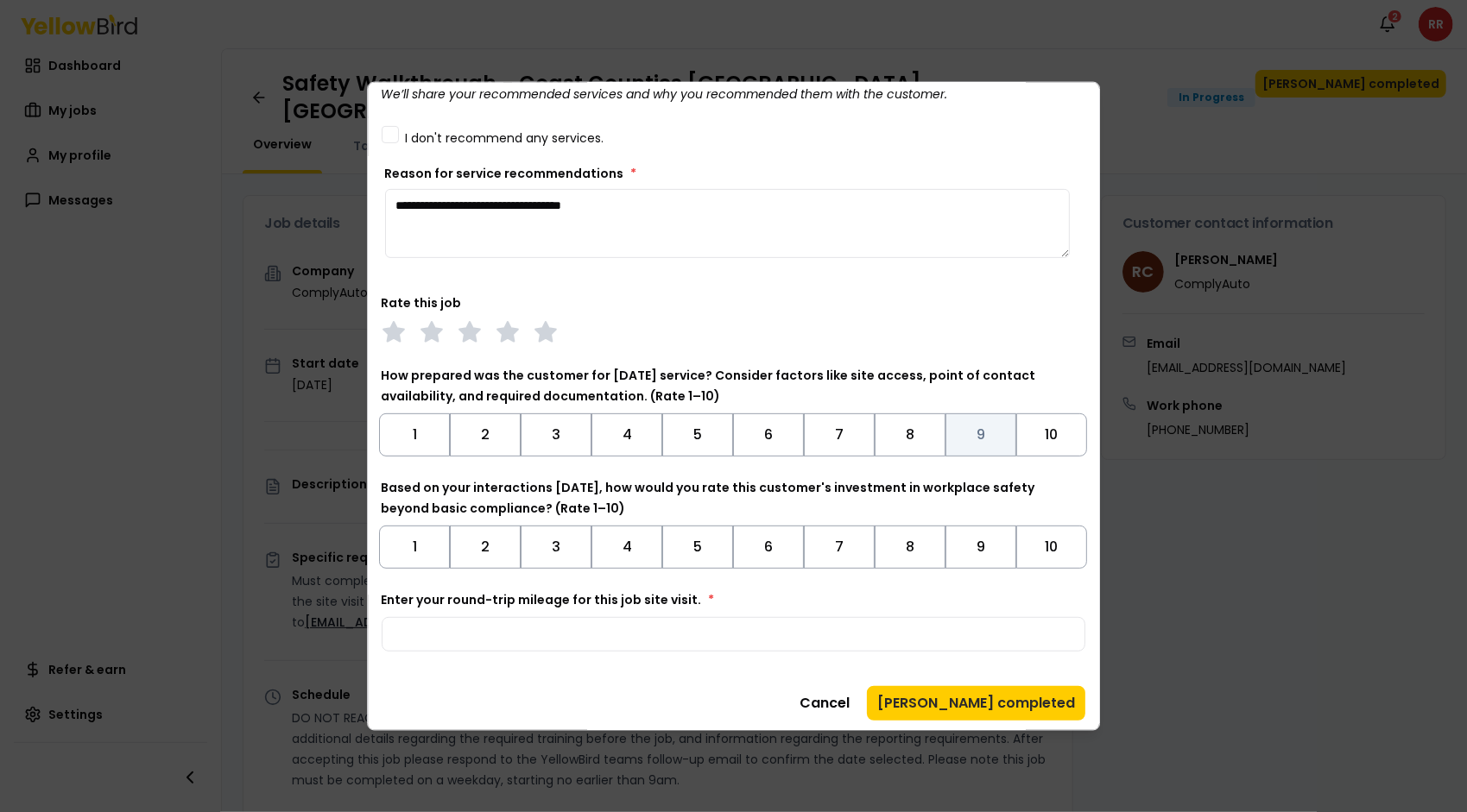
click at [976, 435] on button "9" at bounding box center [981, 434] width 71 height 43
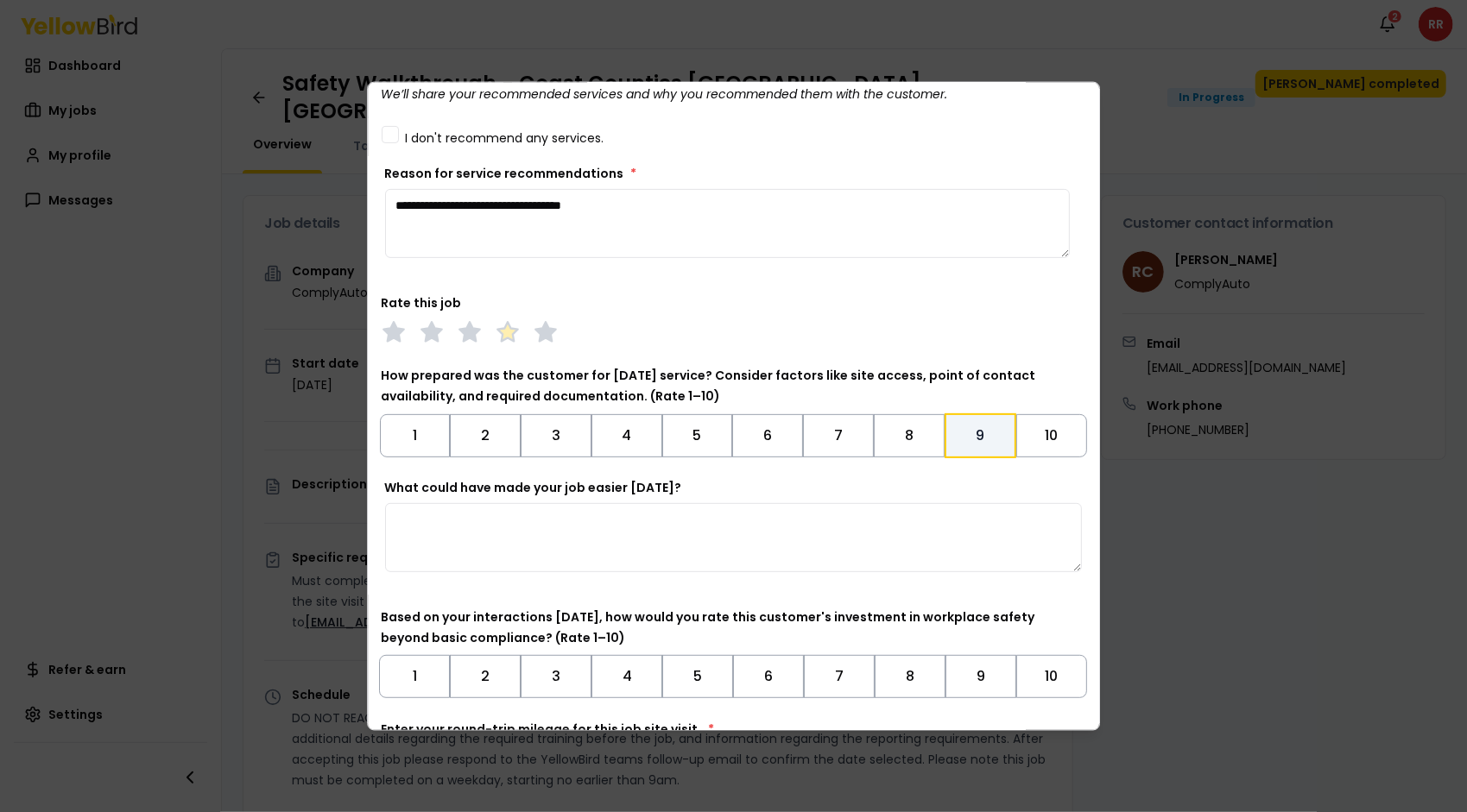
click at [513, 326] on polygon at bounding box center [507, 331] width 20 height 19
click at [966, 672] on button "9" at bounding box center [981, 676] width 71 height 43
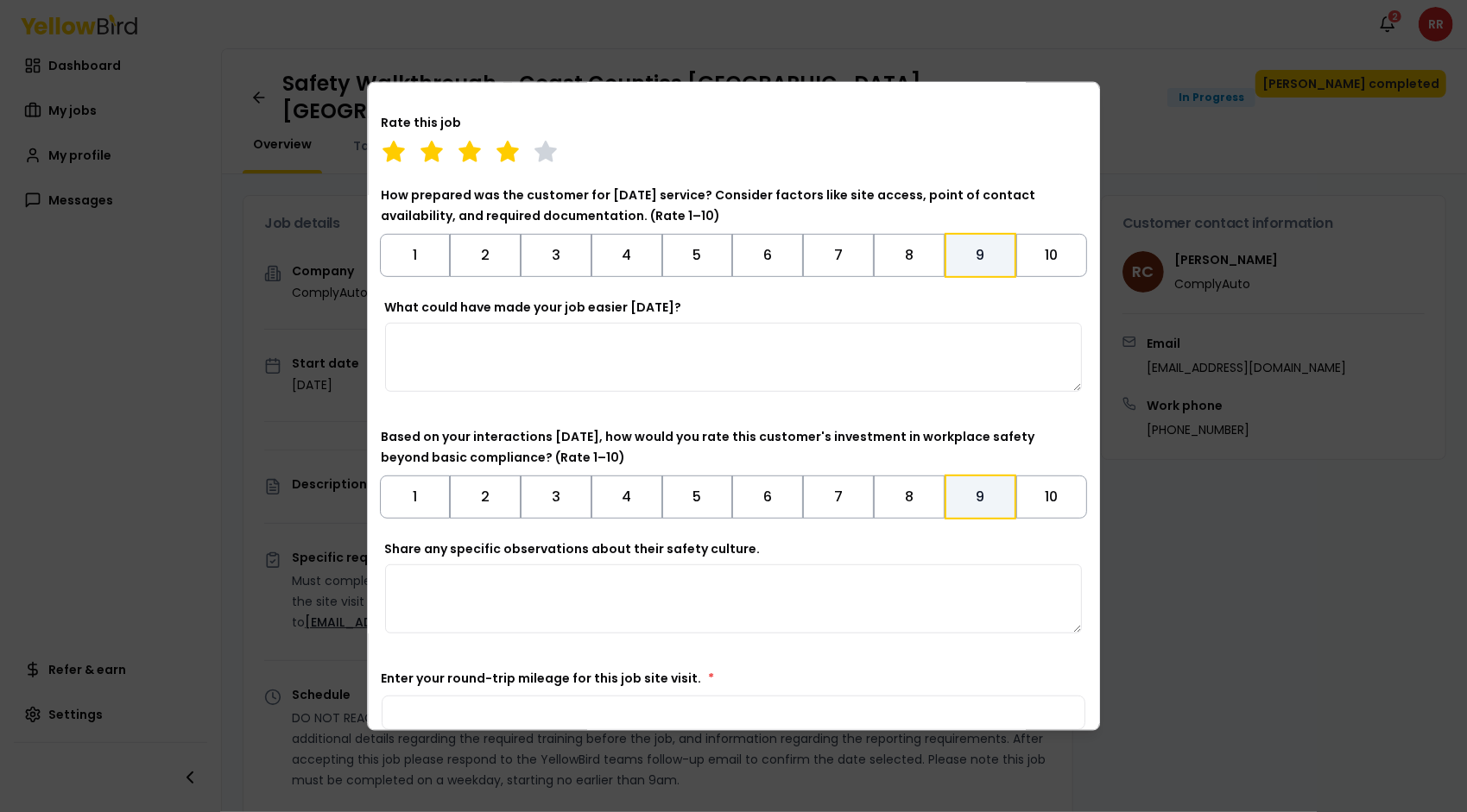
scroll to position [625, 0]
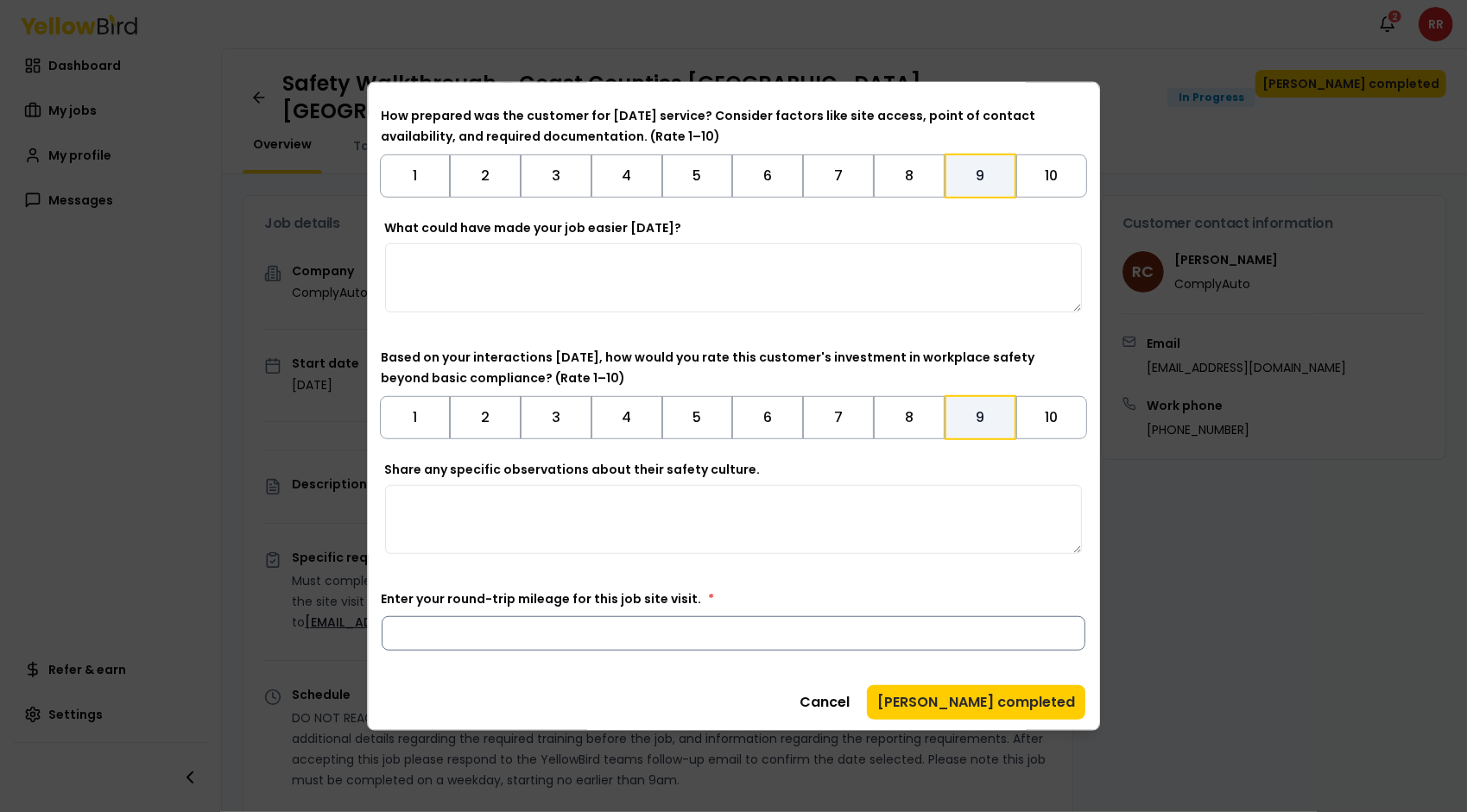
click at [720, 630] on input "Enter your round-trip mileage for this job site visit. *" at bounding box center [734, 632] width 704 height 35
type input "***"
click at [708, 704] on div "Cancel Mark job completed" at bounding box center [734, 701] width 704 height 35
click at [1002, 697] on button "[PERSON_NAME] completed" at bounding box center [976, 701] width 218 height 35
